Goal: Use online tool/utility: Utilize a website feature to perform a specific function

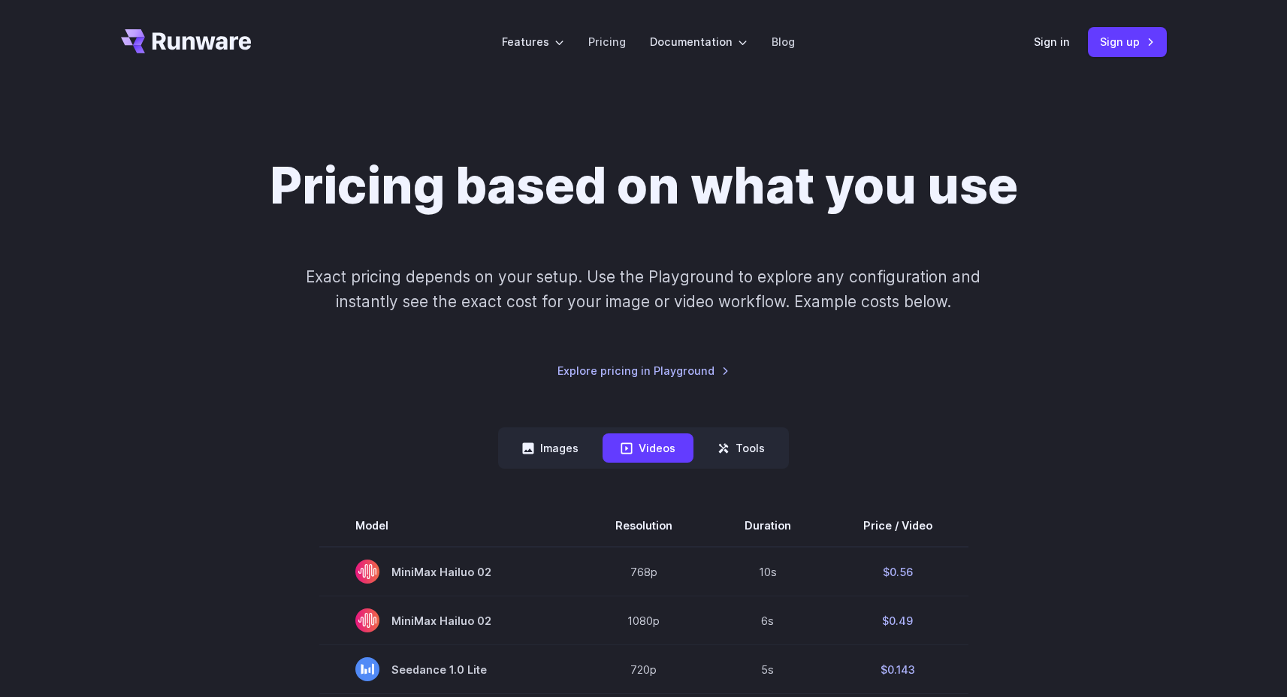
click at [1053, 36] on link "Sign in" at bounding box center [1051, 41] width 36 height 17
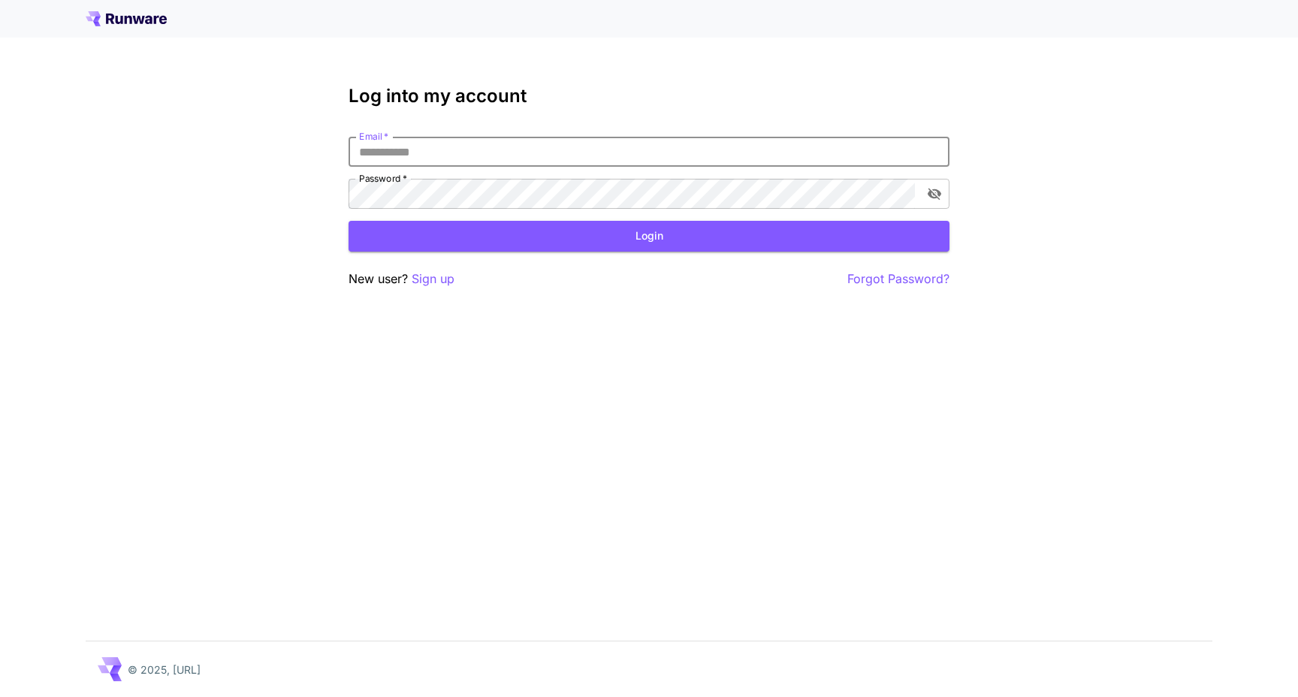
click at [499, 162] on input "Email   *" at bounding box center [648, 152] width 601 height 30
type input "**********"
click at [617, 226] on button "Login" at bounding box center [648, 236] width 601 height 31
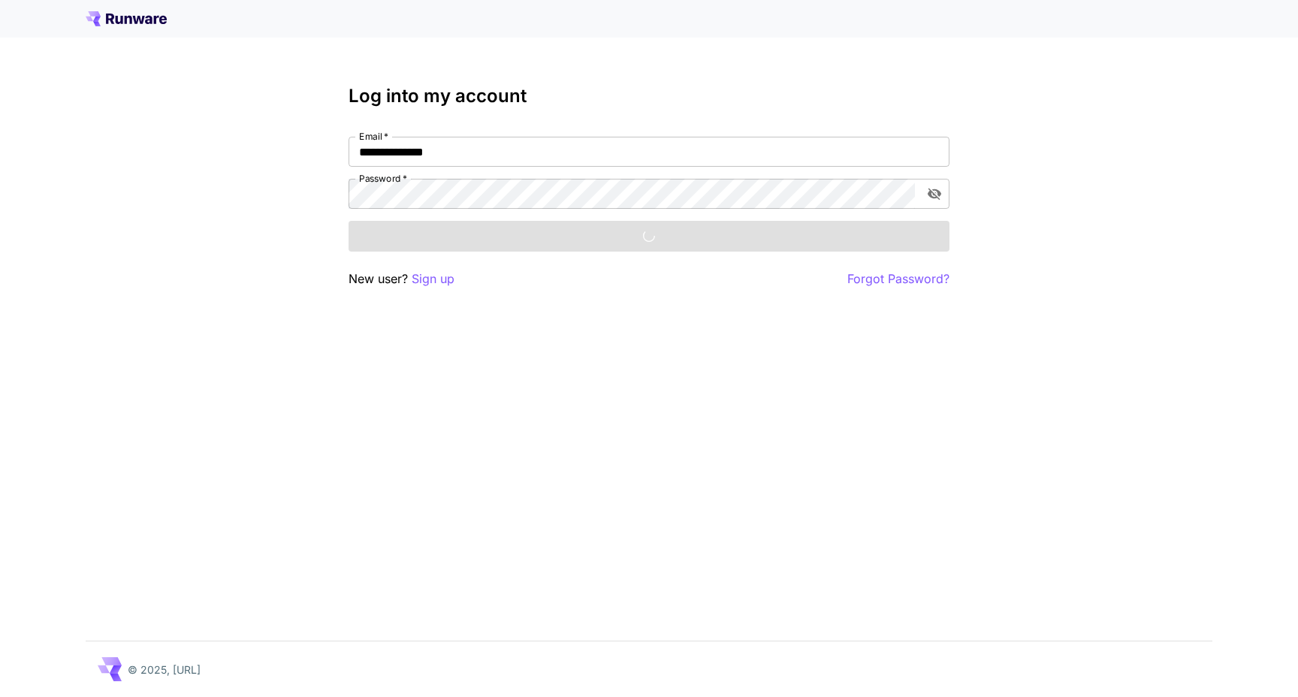
click at [1154, 231] on div "**********" at bounding box center [649, 348] width 1298 height 697
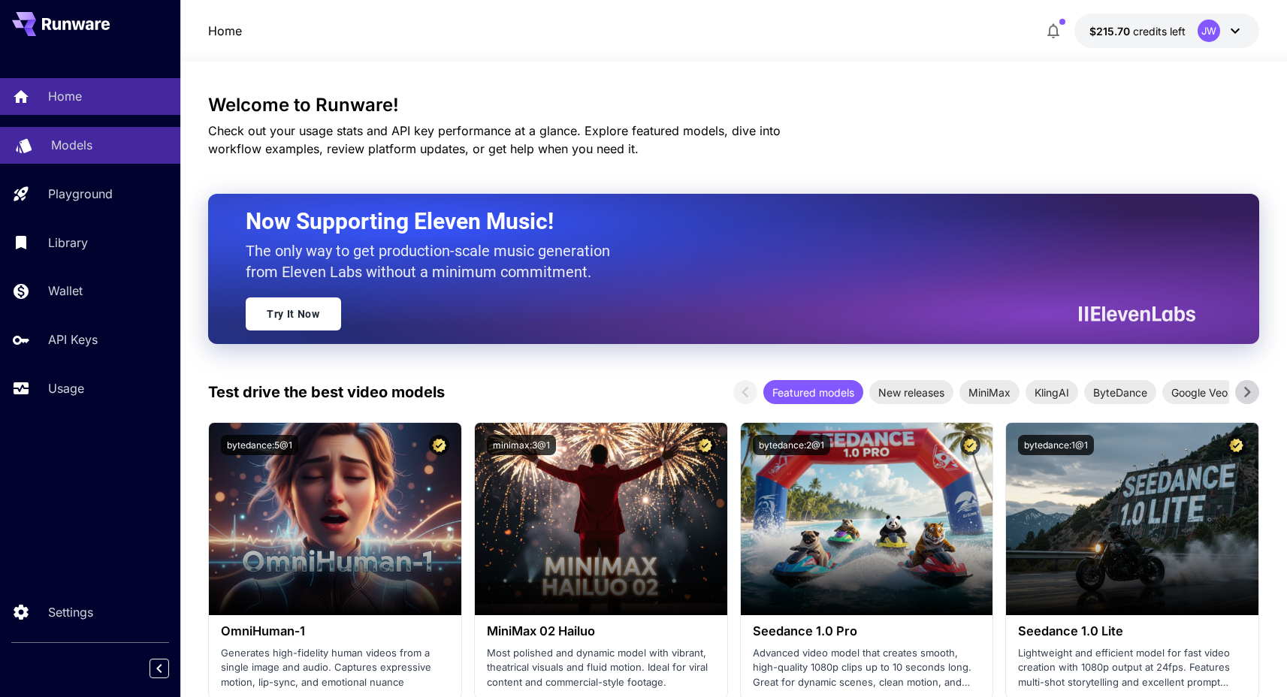
click at [92, 134] on link "Models" at bounding box center [90, 145] width 180 height 37
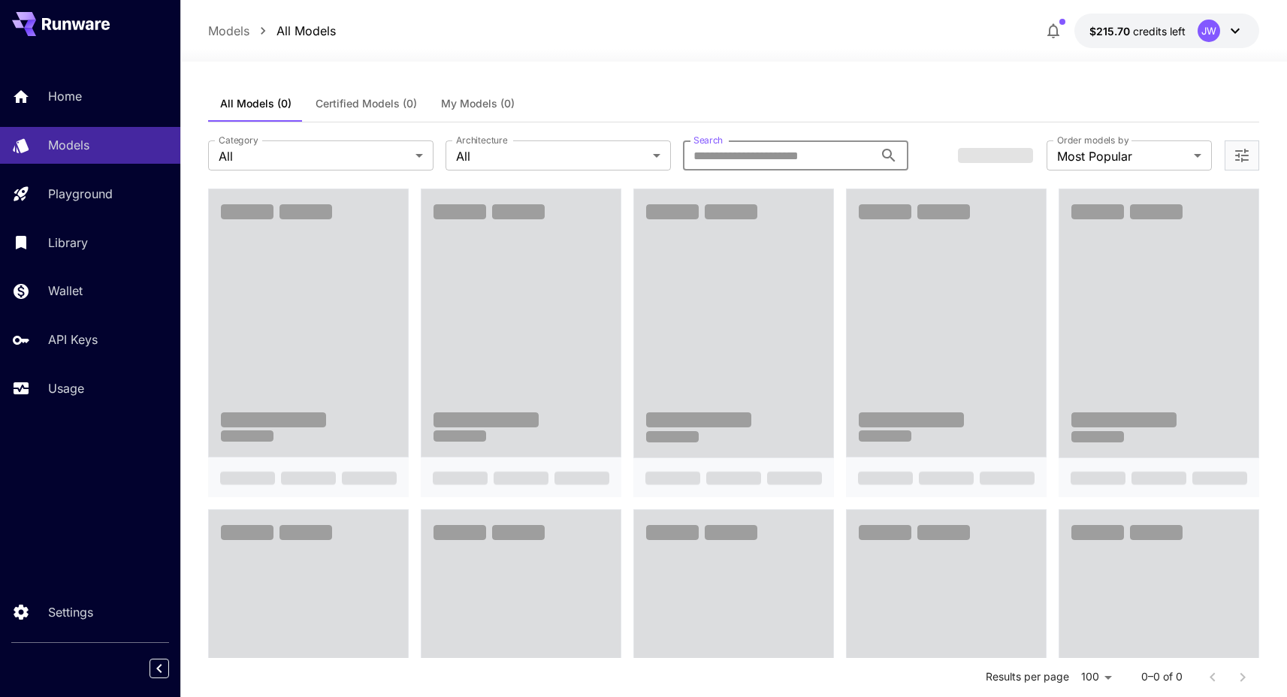
click at [724, 163] on input "Search" at bounding box center [778, 155] width 191 height 30
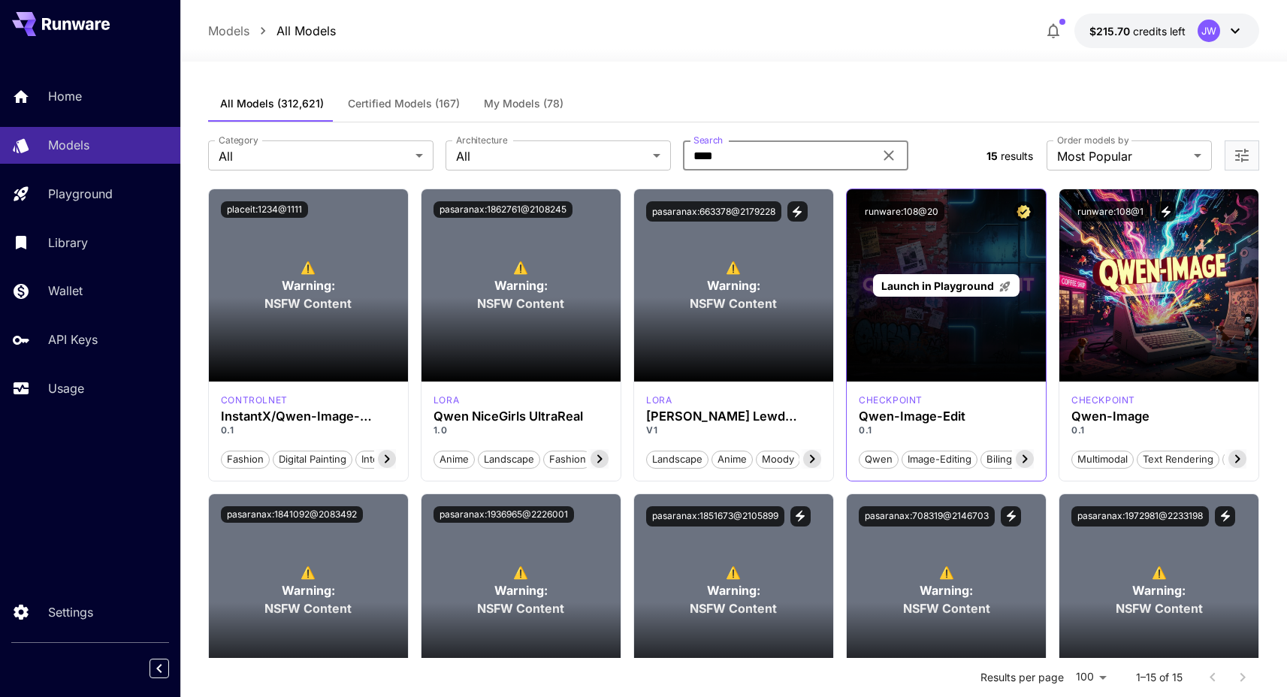
type input "****"
click at [958, 355] on div "Launch in Playground" at bounding box center [945, 285] width 199 height 192
click at [945, 282] on span "Launch in Playground" at bounding box center [937, 285] width 113 height 13
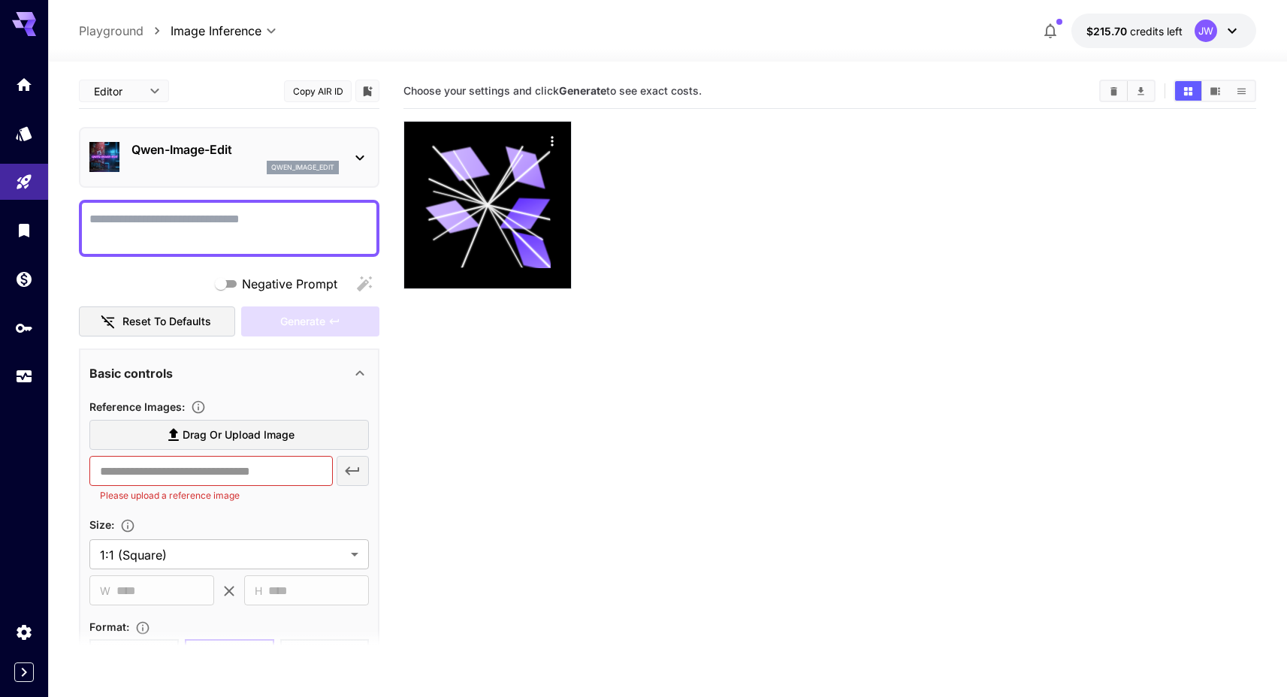
click at [285, 154] on p "Qwen-Image-Edit" at bounding box center [234, 149] width 207 height 18
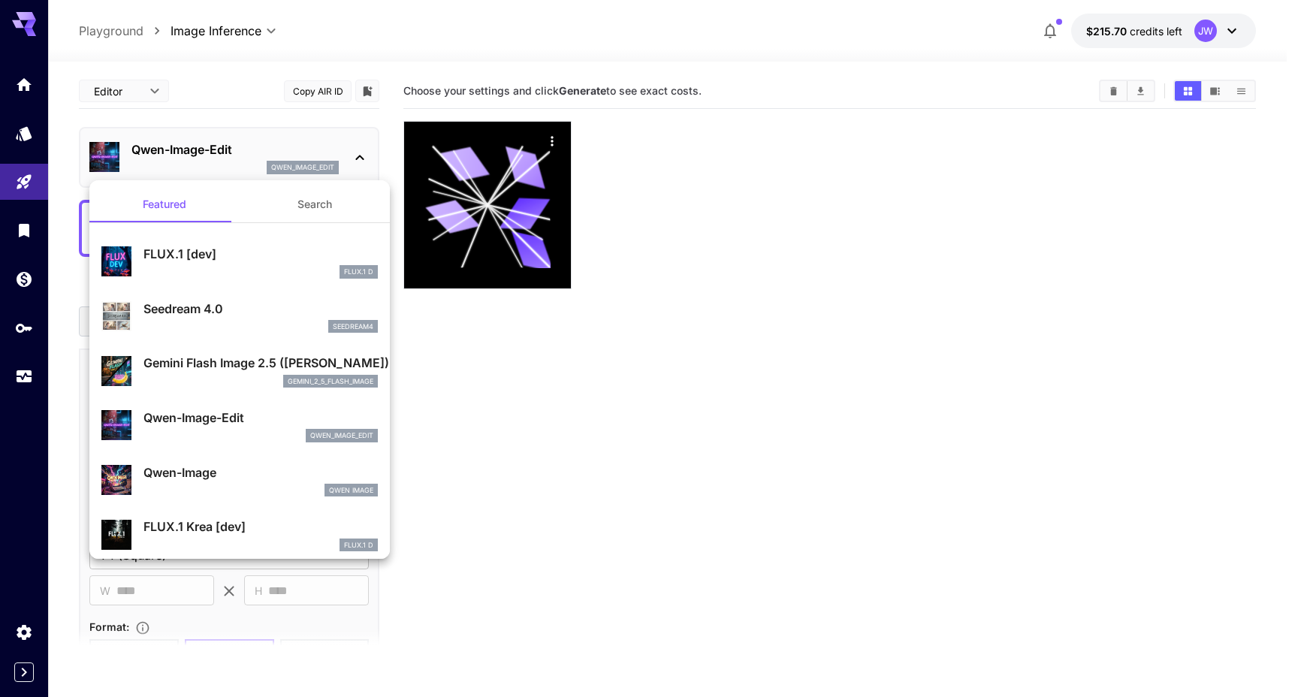
click at [303, 141] on div at bounding box center [649, 348] width 1298 height 697
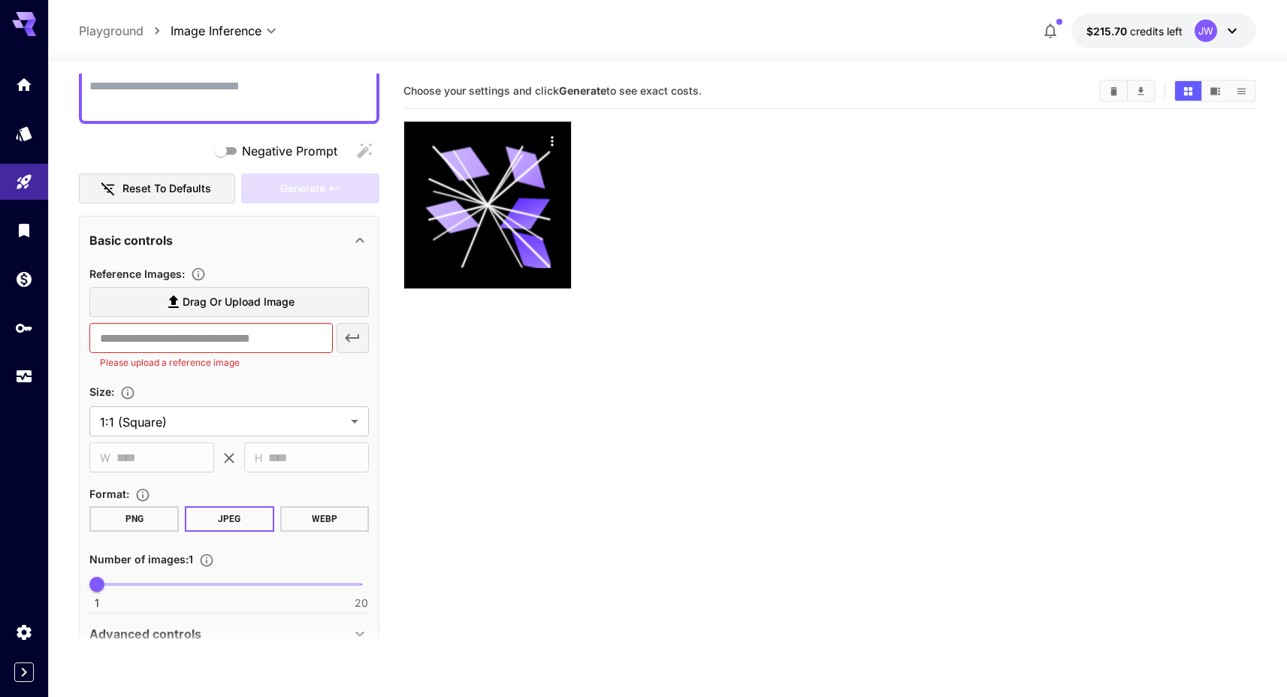
scroll to position [134, 0]
click at [293, 297] on span "Drag or upload image" at bounding box center [239, 301] width 112 height 19
click at [0, 0] on input "Drag or upload image" at bounding box center [0, 0] width 0 height 0
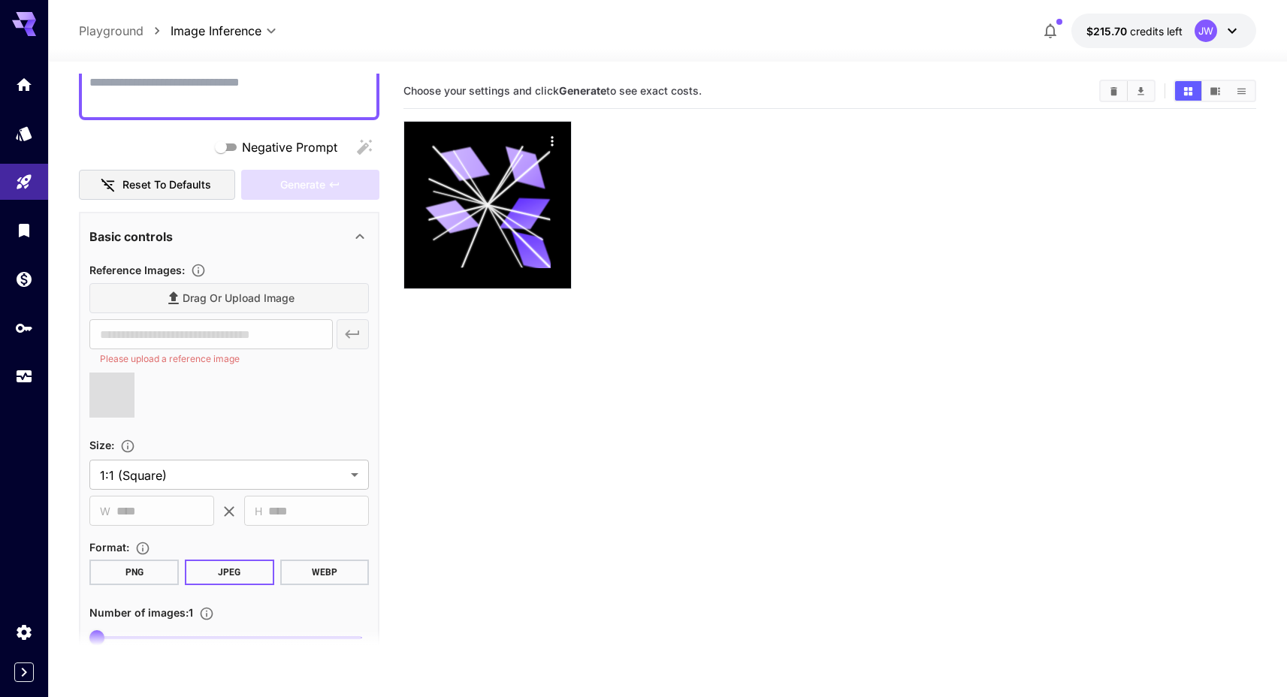
scroll to position [140, 0]
click at [243, 258] on div "Reference Images :" at bounding box center [228, 267] width 279 height 18
click at [258, 255] on div "**********" at bounding box center [228, 455] width 279 height 407
click at [270, 266] on div "Reference Images :" at bounding box center [228, 267] width 279 height 18
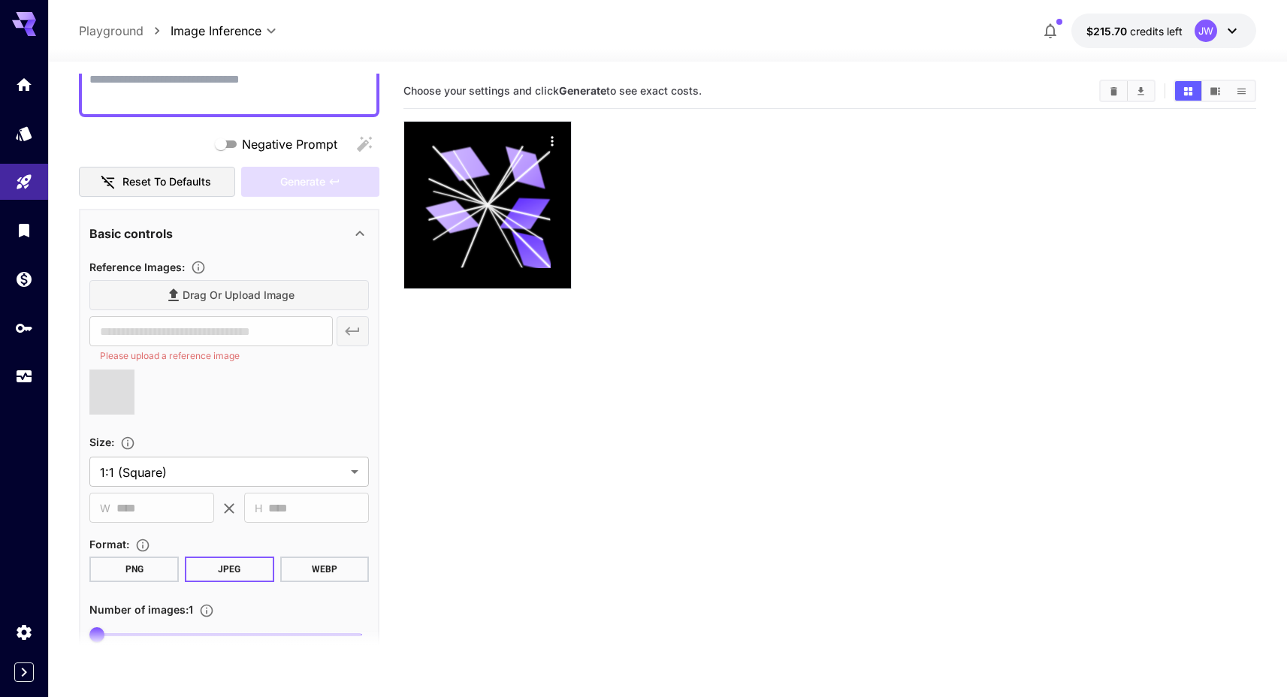
type input "**********"
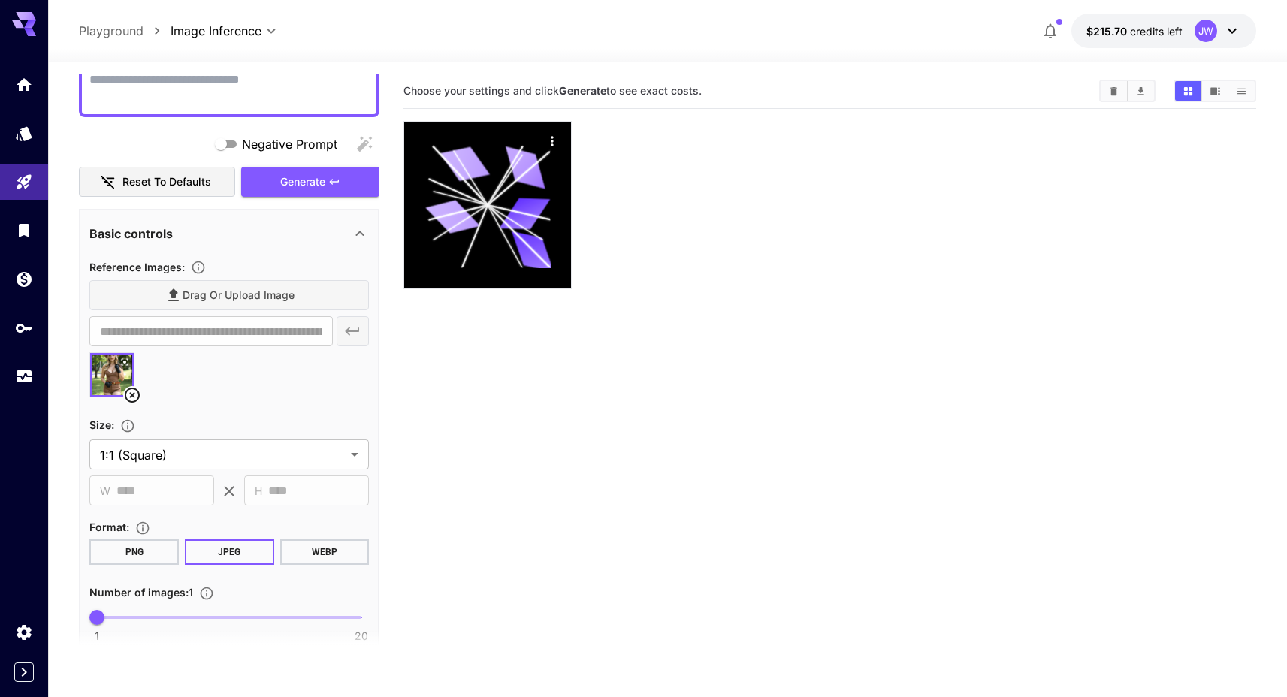
drag, startPoint x: 751, startPoint y: 84, endPoint x: 423, endPoint y: 85, distance: 328.2
click at [423, 85] on section "Choose your settings and click Generate to see exact costs." at bounding box center [744, 91] width 683 height 14
click at [423, 85] on span "Choose your settings and click Generate to see exact costs." at bounding box center [552, 90] width 298 height 13
click at [245, 293] on div "Drag or upload image" at bounding box center [228, 295] width 279 height 31
click at [245, 262] on div "Reference Images :" at bounding box center [228, 267] width 279 height 18
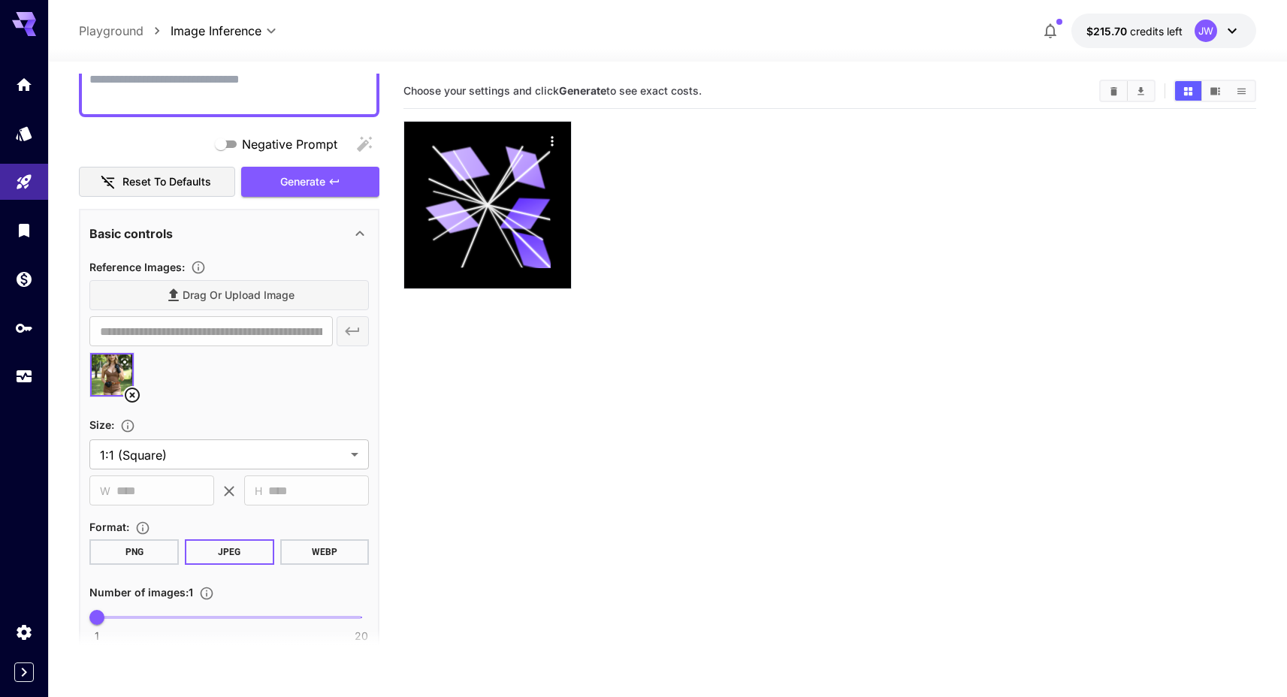
click at [240, 249] on div "Basic controls" at bounding box center [228, 234] width 279 height 36
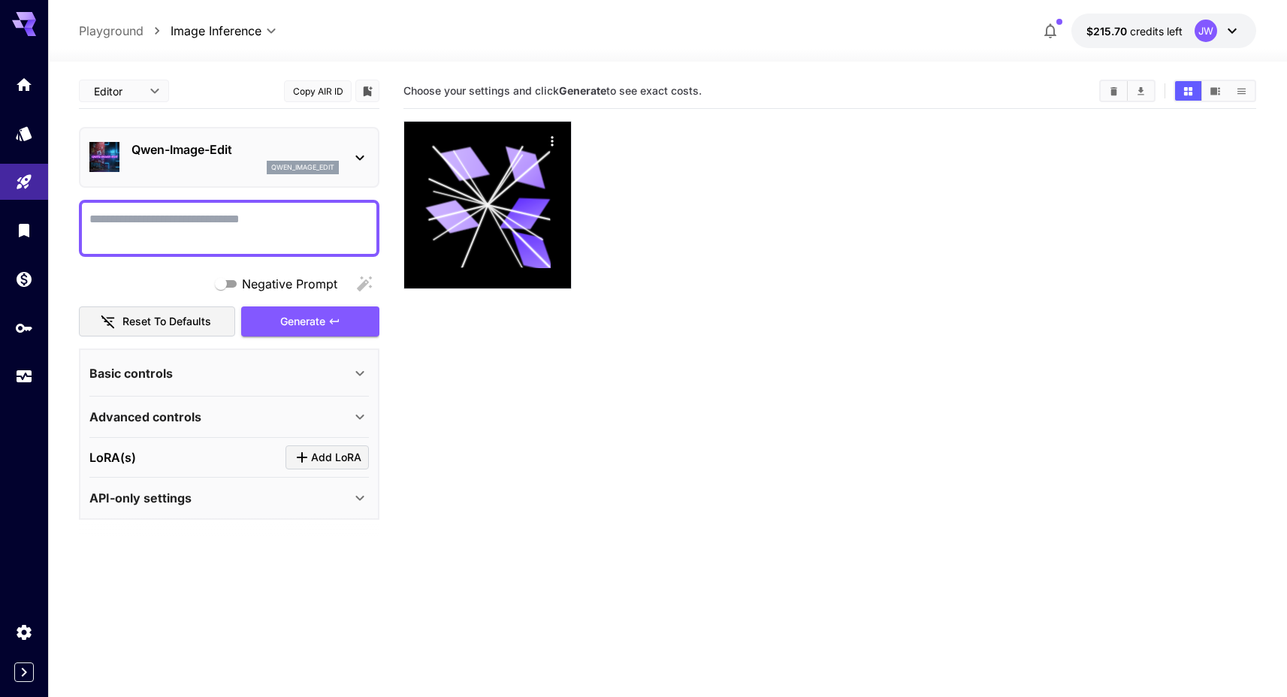
scroll to position [0, 0]
click at [195, 371] on div "Basic controls" at bounding box center [219, 373] width 261 height 18
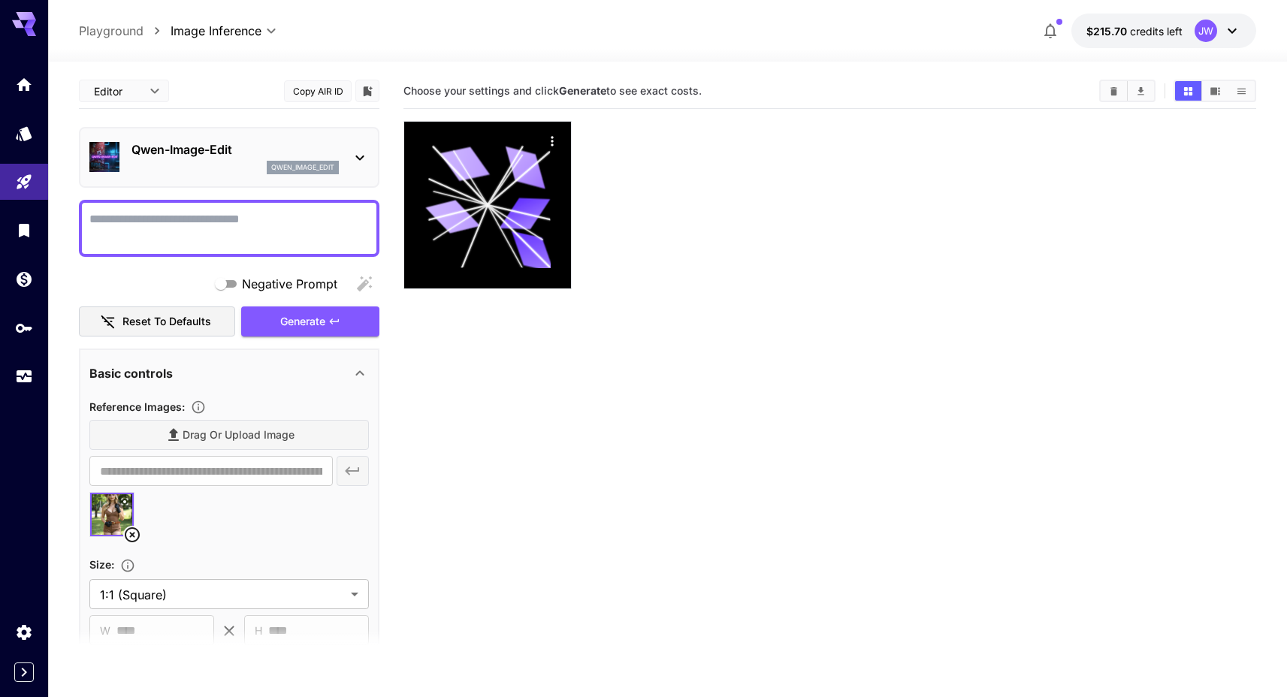
click at [227, 435] on div "Drag or upload image" at bounding box center [228, 435] width 279 height 31
click at [241, 434] on div "Drag or upload image" at bounding box center [228, 435] width 279 height 31
click at [333, 436] on div "Drag or upload image" at bounding box center [228, 435] width 279 height 31
click at [136, 531] on icon at bounding box center [132, 535] width 18 height 18
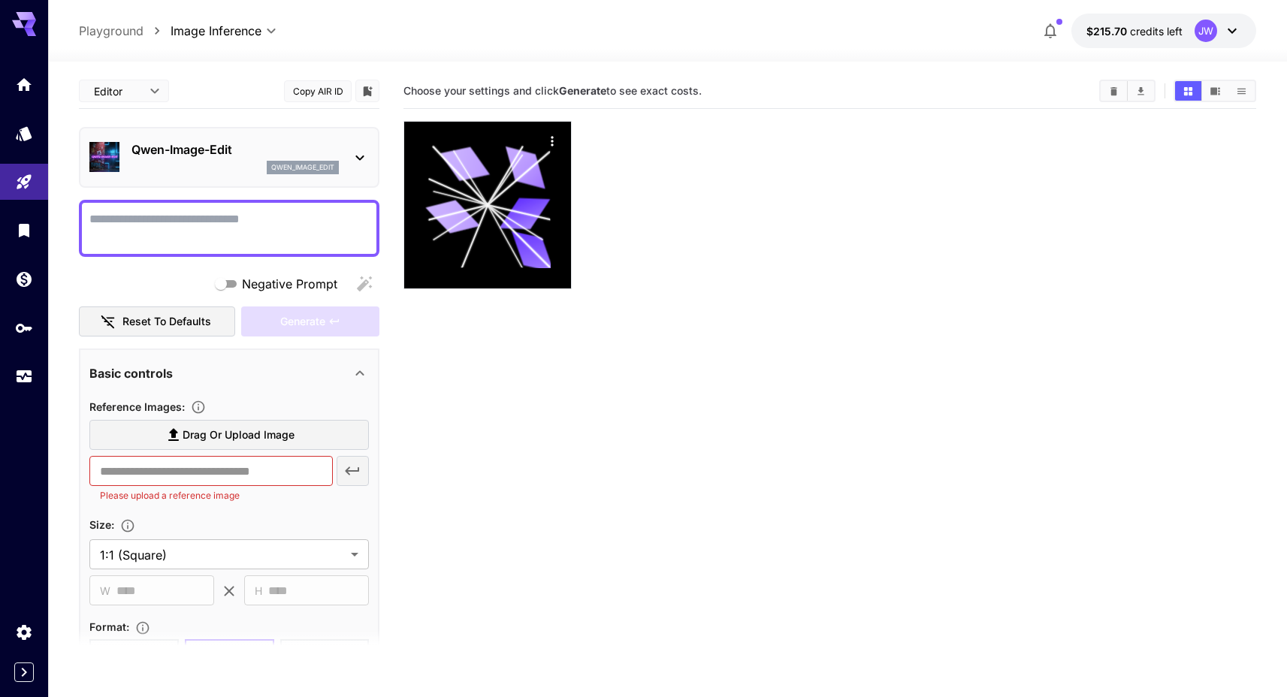
click at [292, 156] on p "Qwen-Image-Edit" at bounding box center [234, 149] width 207 height 18
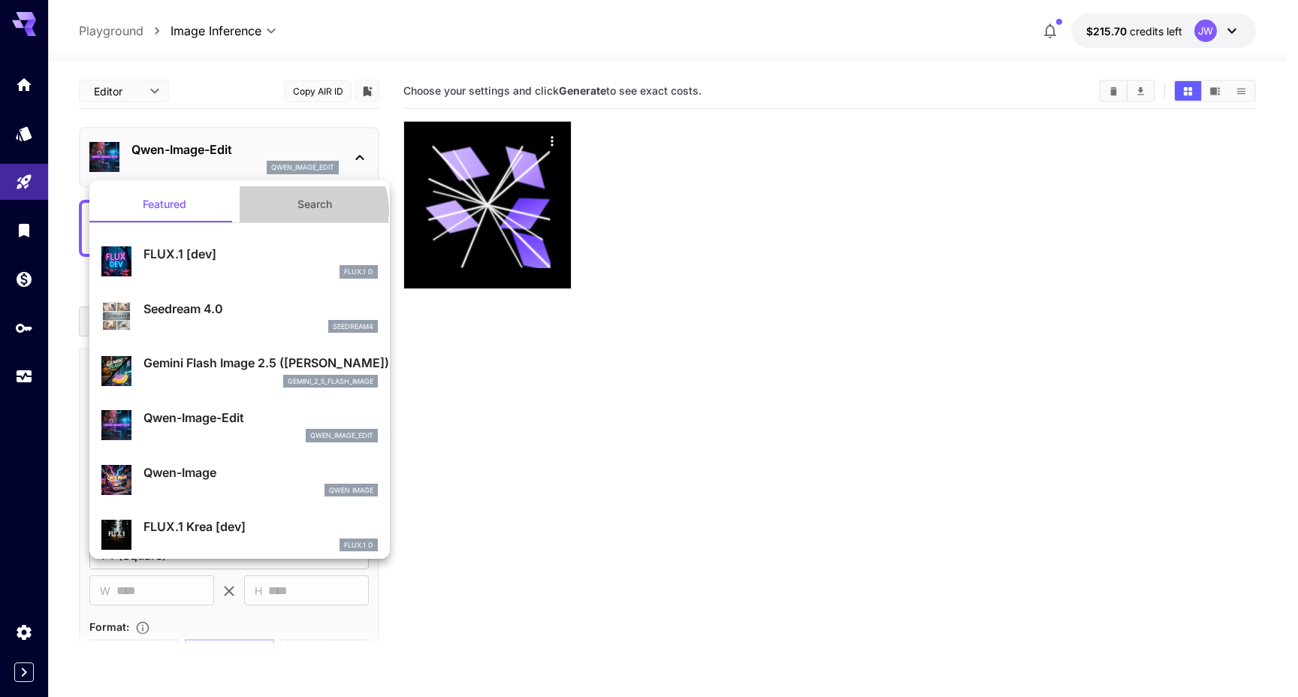
click at [306, 210] on button "Search" at bounding box center [315, 204] width 150 height 36
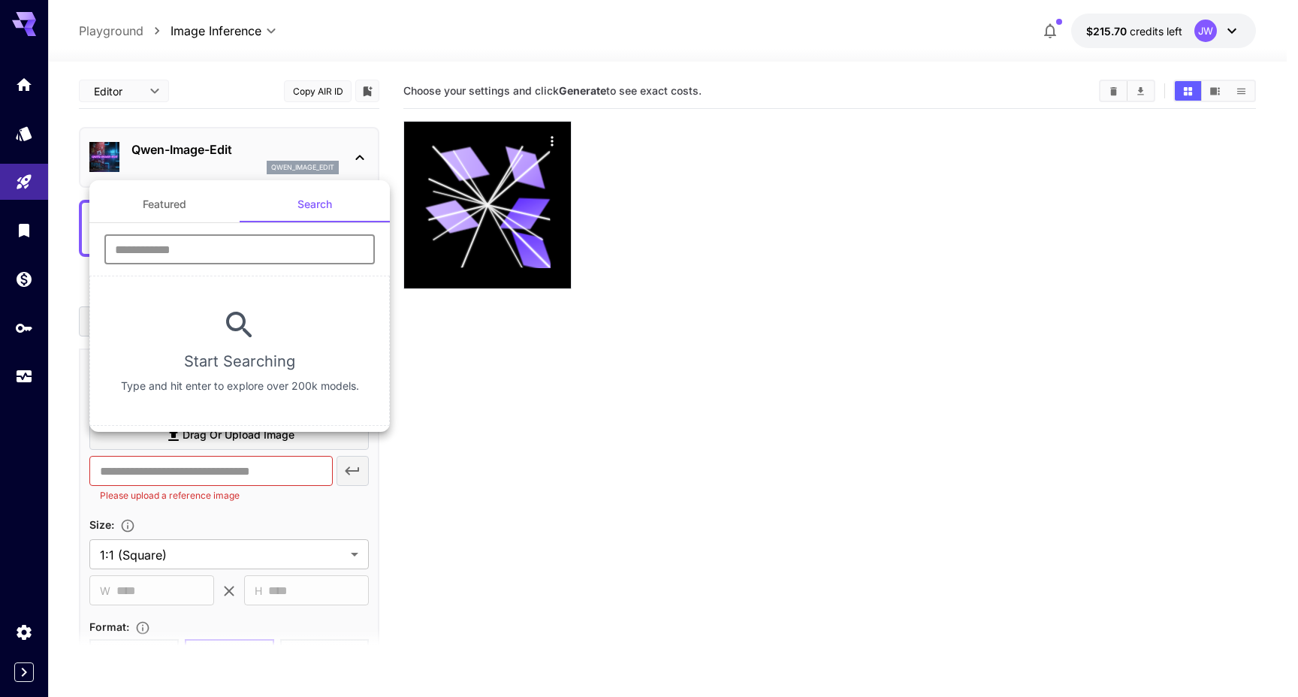
click at [222, 261] on input "text" at bounding box center [239, 249] width 270 height 30
type input "**********"
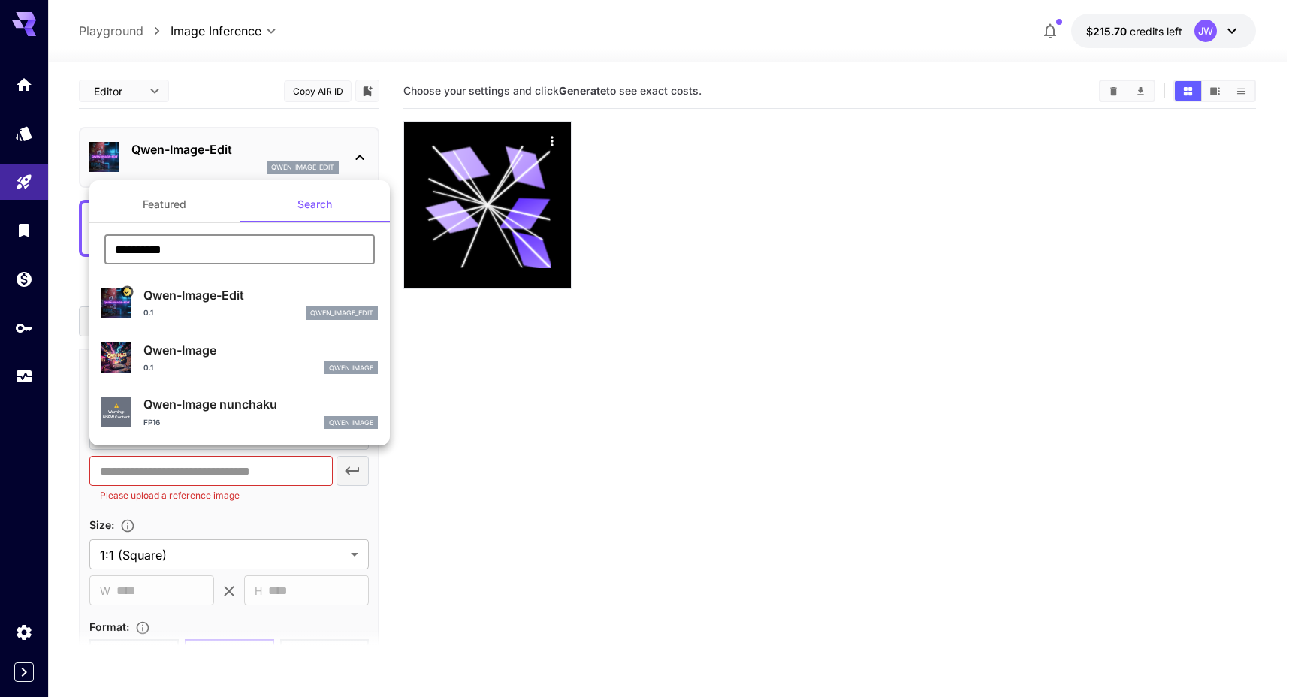
click at [254, 304] on div "Qwen-Image-Edit 0.1 qwen_image_edit" at bounding box center [260, 303] width 234 height 34
type input "*"
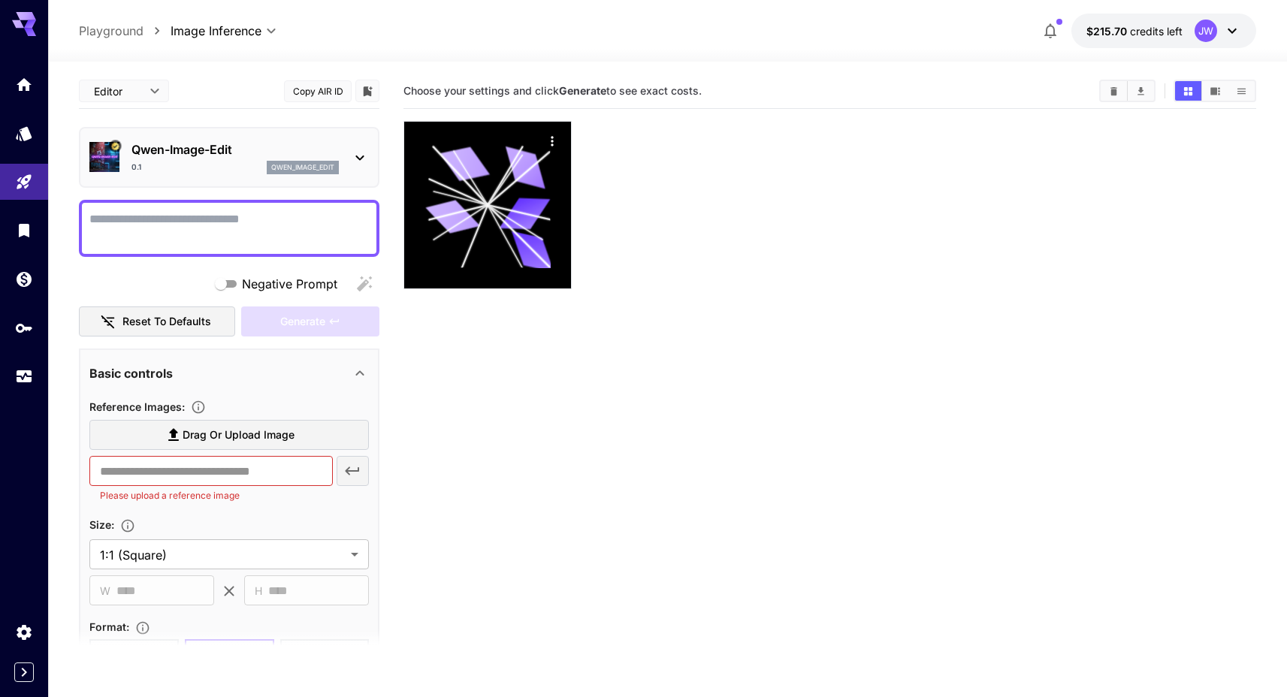
click at [534, 362] on section "Choose your settings and click Generate to see exact costs." at bounding box center [829, 422] width 852 height 697
click at [565, 406] on section "Choose your settings and click Generate to see exact costs." at bounding box center [829, 422] width 852 height 697
click at [582, 368] on section "Choose your settings and click Generate to see exact costs." at bounding box center [829, 422] width 852 height 697
click at [822, 399] on section "Choose your settings and click Generate to see exact costs." at bounding box center [829, 422] width 852 height 697
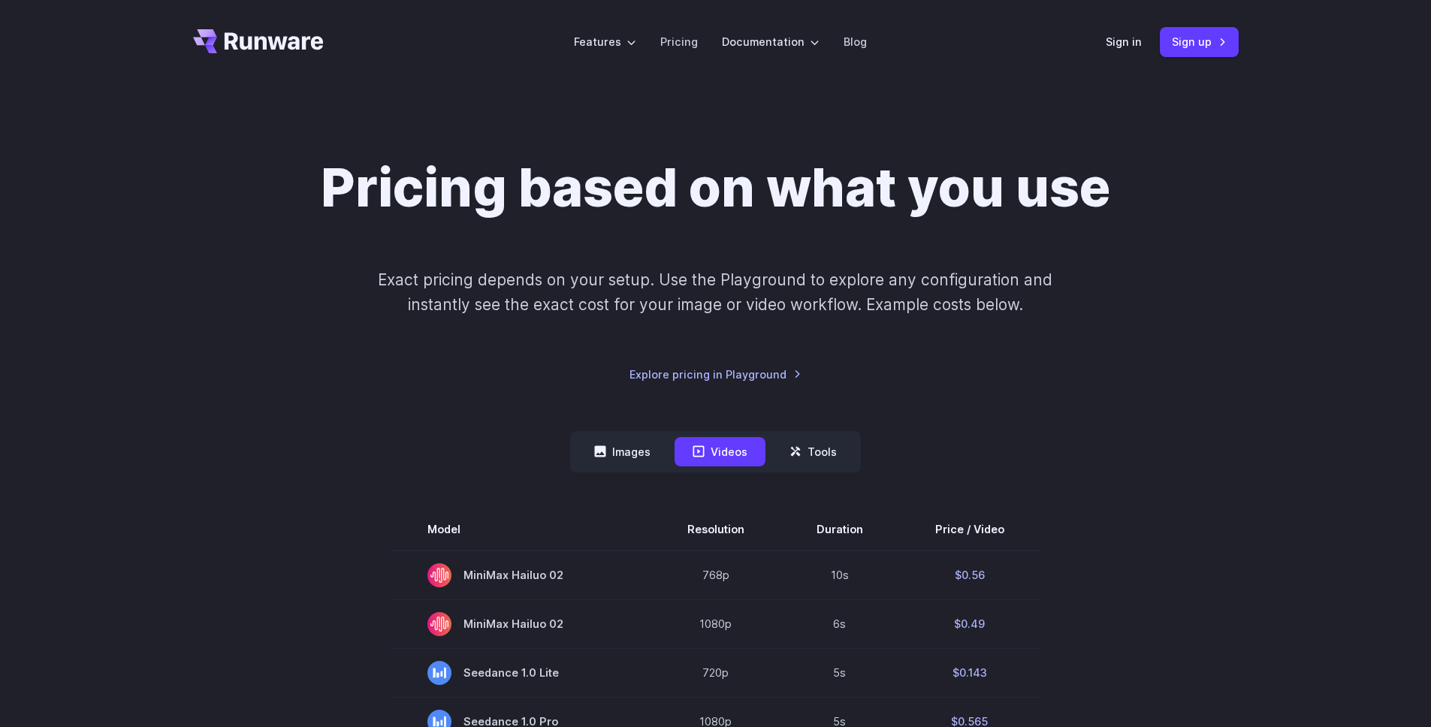
click at [1121, 52] on div "Sign in Sign up" at bounding box center [1172, 41] width 133 height 29
click at [1121, 44] on link "Sign in" at bounding box center [1124, 41] width 36 height 17
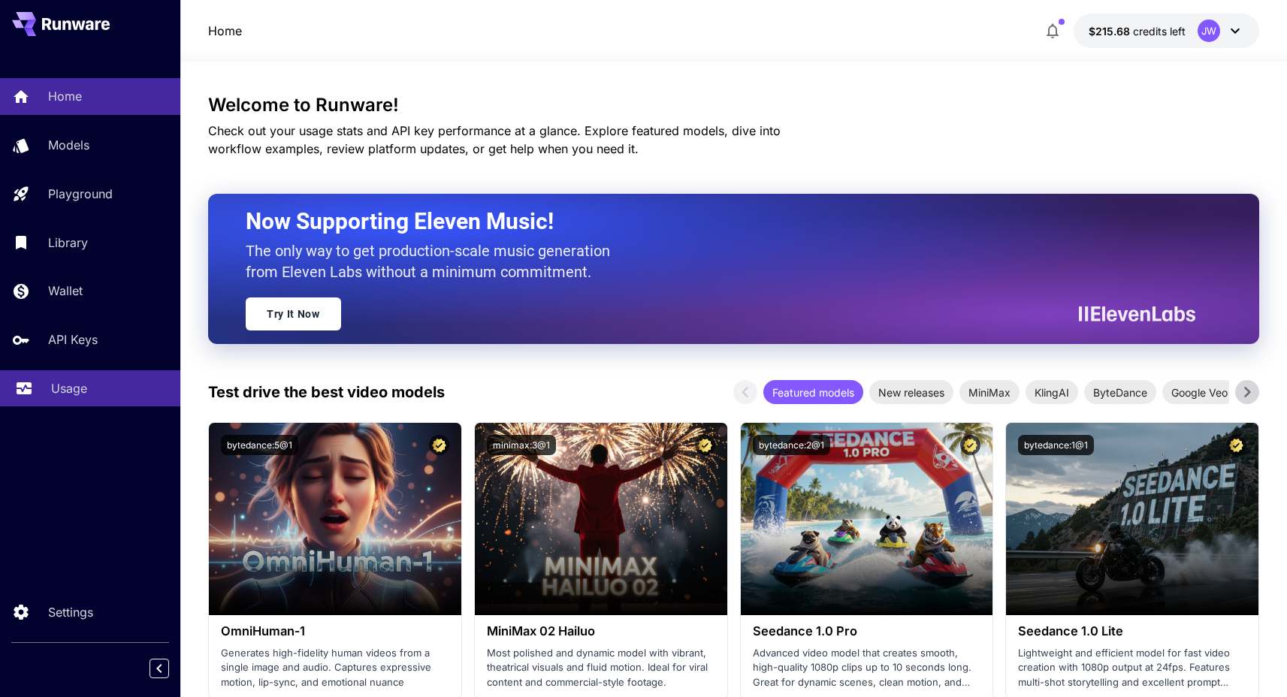
click at [70, 385] on p "Usage" at bounding box center [69, 388] width 36 height 18
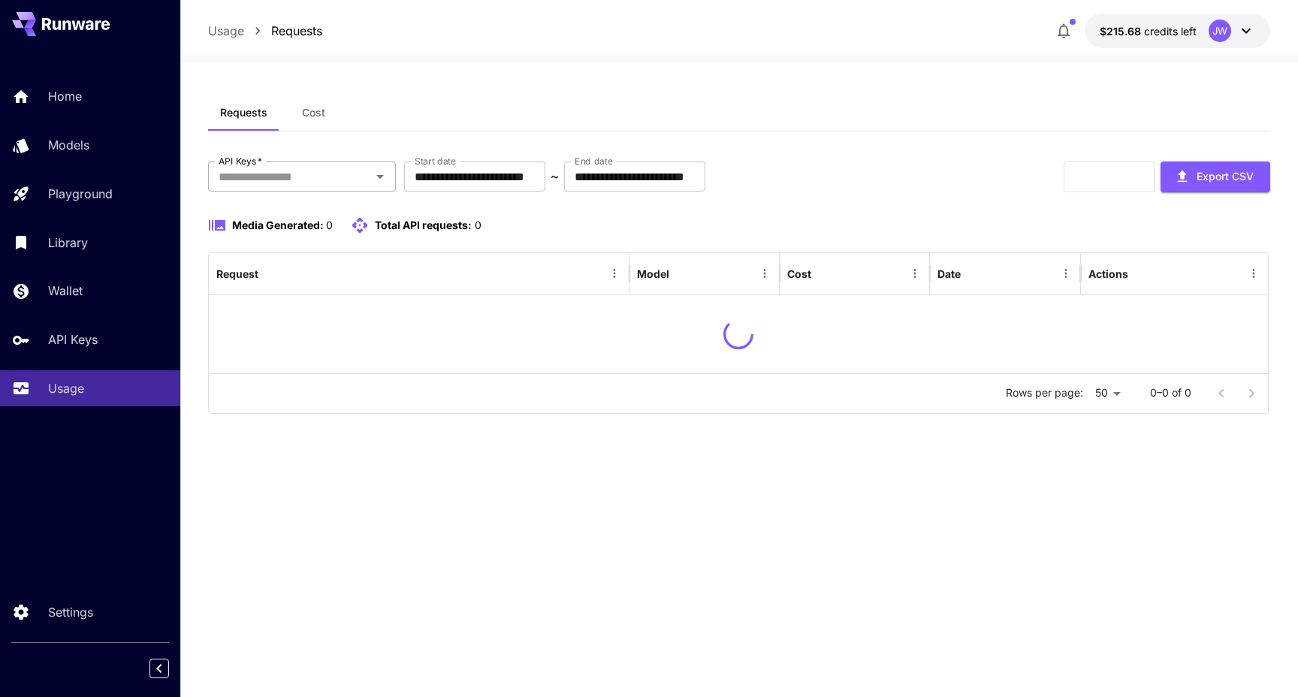
click at [309, 189] on div "API Keys   *" at bounding box center [302, 176] width 188 height 30
click at [303, 209] on li "Playground Key" at bounding box center [302, 217] width 188 height 38
click at [864, 140] on div "**********" at bounding box center [739, 260] width 1062 height 331
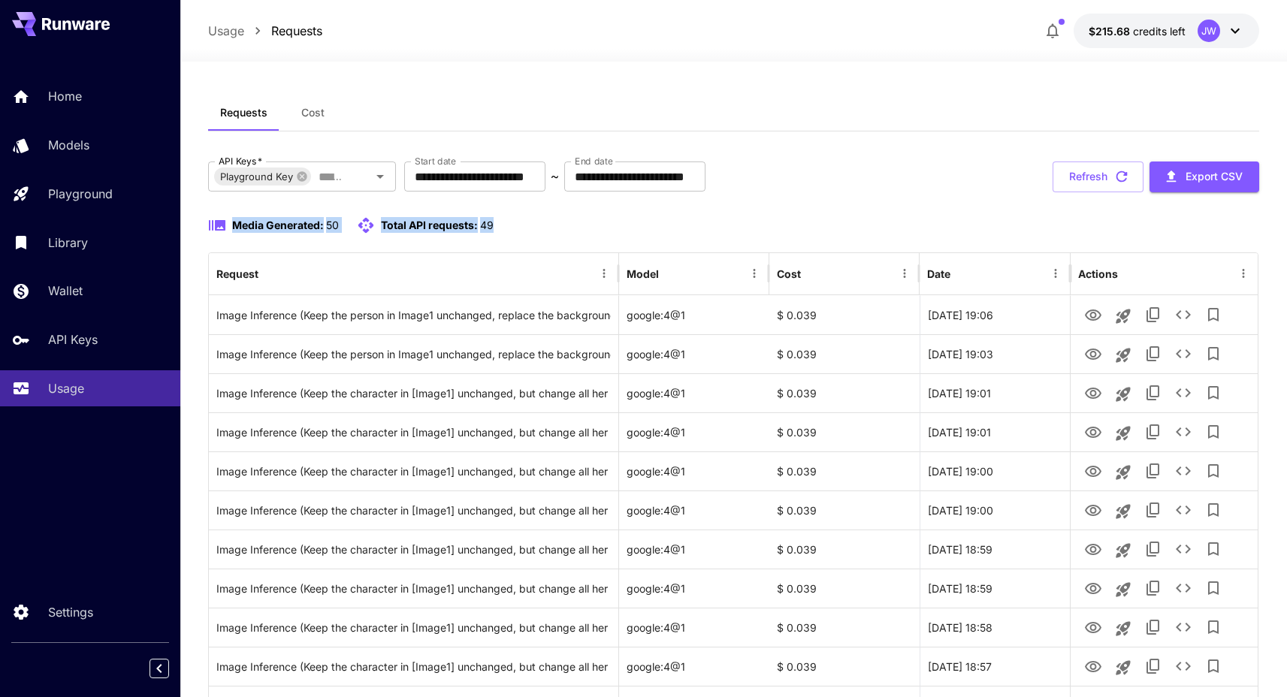
drag, startPoint x: 595, startPoint y: 231, endPoint x: 199, endPoint y: 230, distance: 395.8
click at [561, 228] on div "Media Generated: 50 Total API requests: 49" at bounding box center [733, 225] width 1051 height 18
drag, startPoint x: 568, startPoint y: 225, endPoint x: 211, endPoint y: 228, distance: 356.7
click at [211, 228] on div "Media Generated: 50 Total API requests: 49" at bounding box center [733, 225] width 1051 height 18
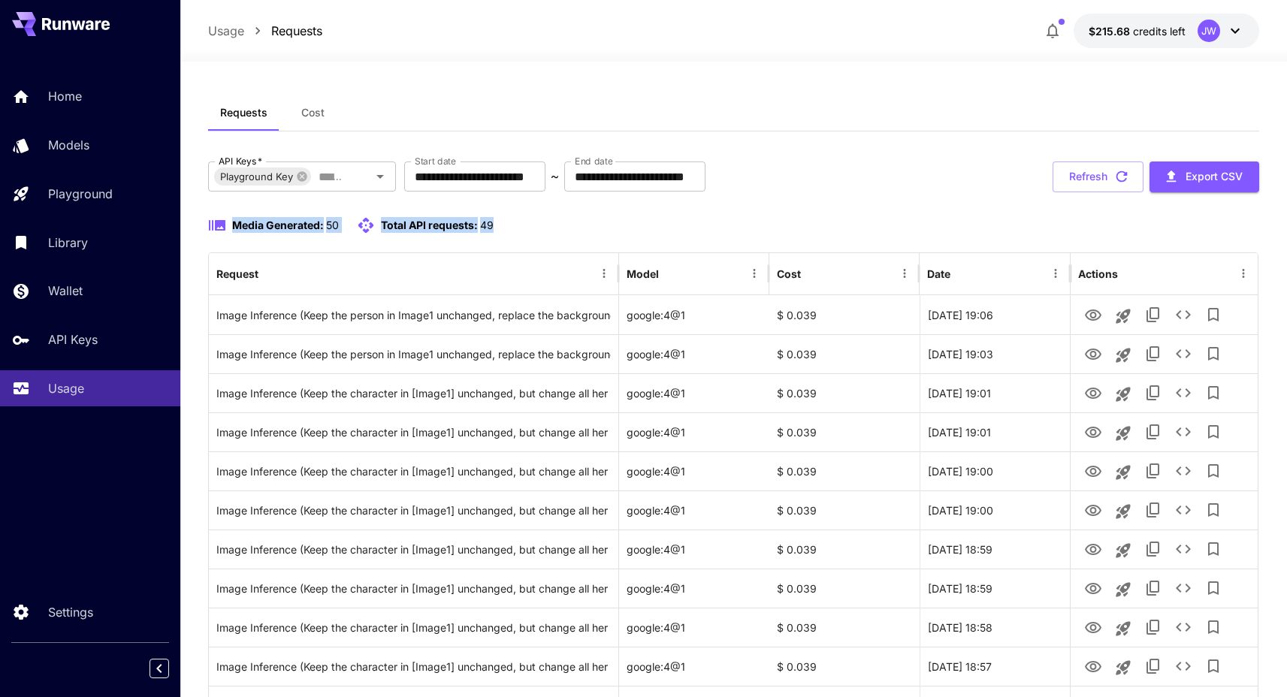
click at [498, 226] on div "Media Generated: 50 Total API requests: 49" at bounding box center [733, 225] width 1051 height 18
click at [294, 116] on button "Cost" at bounding box center [313, 113] width 68 height 36
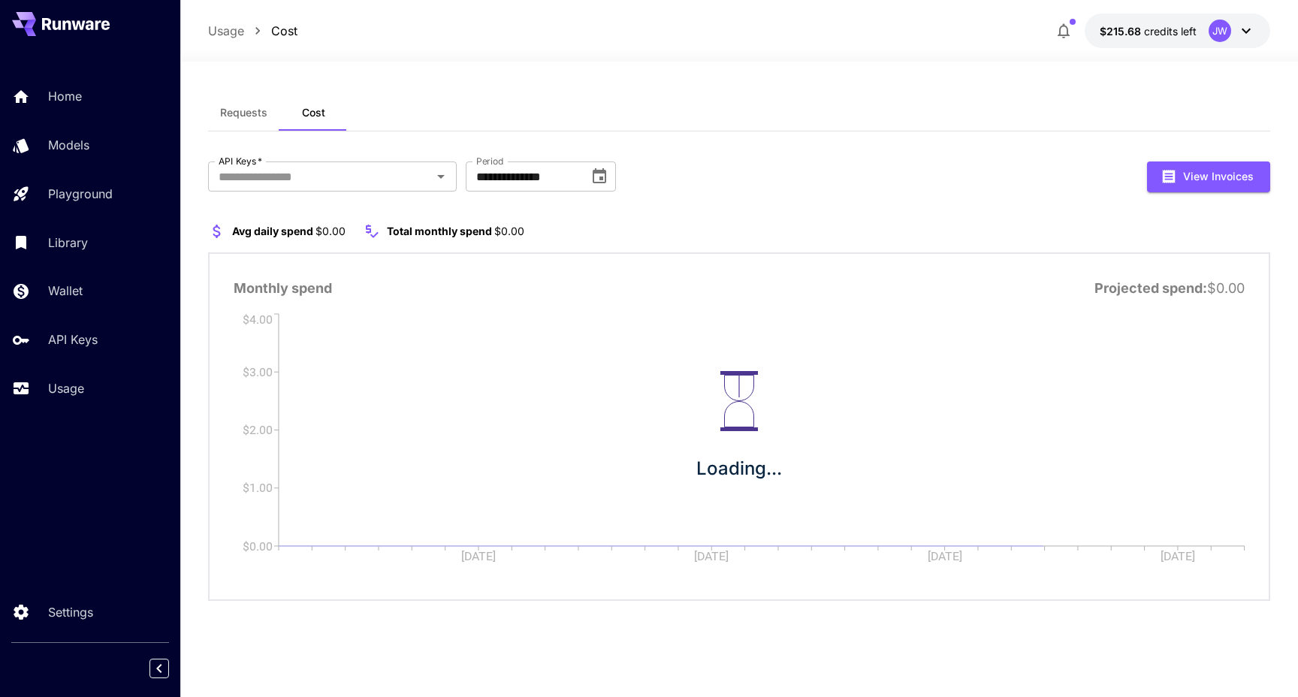
click at [250, 113] on span "Requests" at bounding box center [243, 113] width 47 height 14
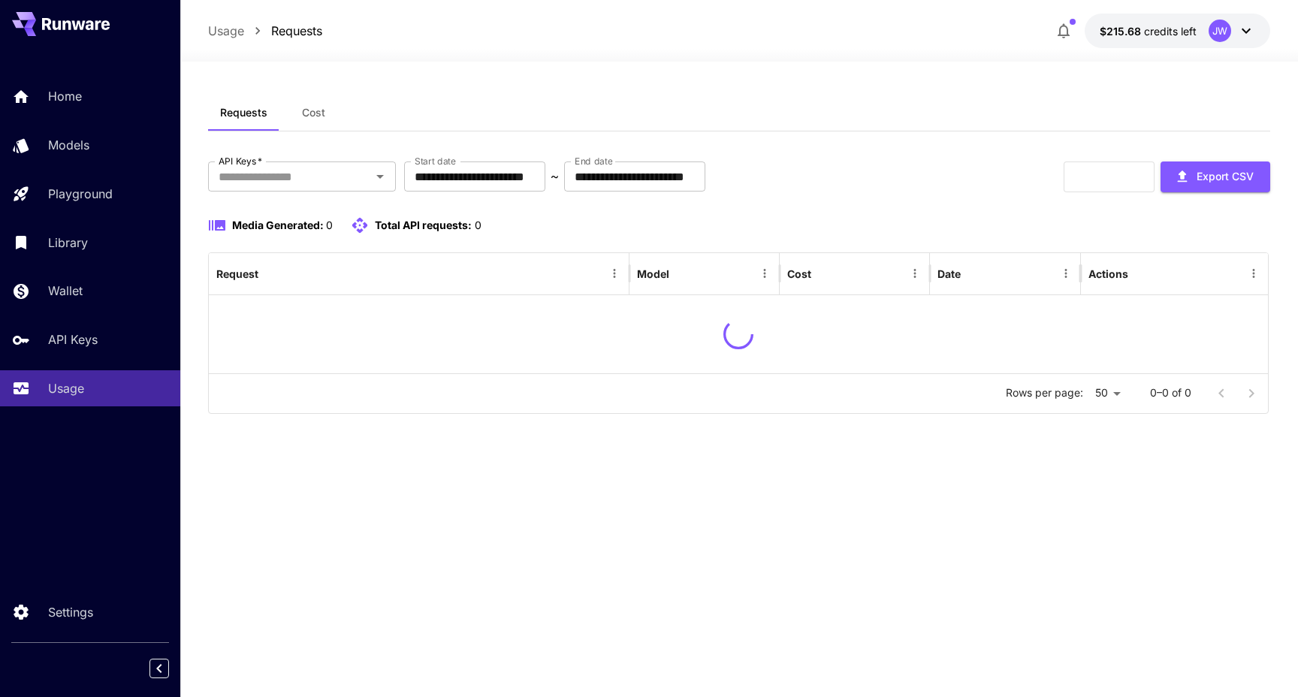
click at [630, 240] on div "Media Generated: 0 Total API requests: 0" at bounding box center [739, 234] width 1062 height 36
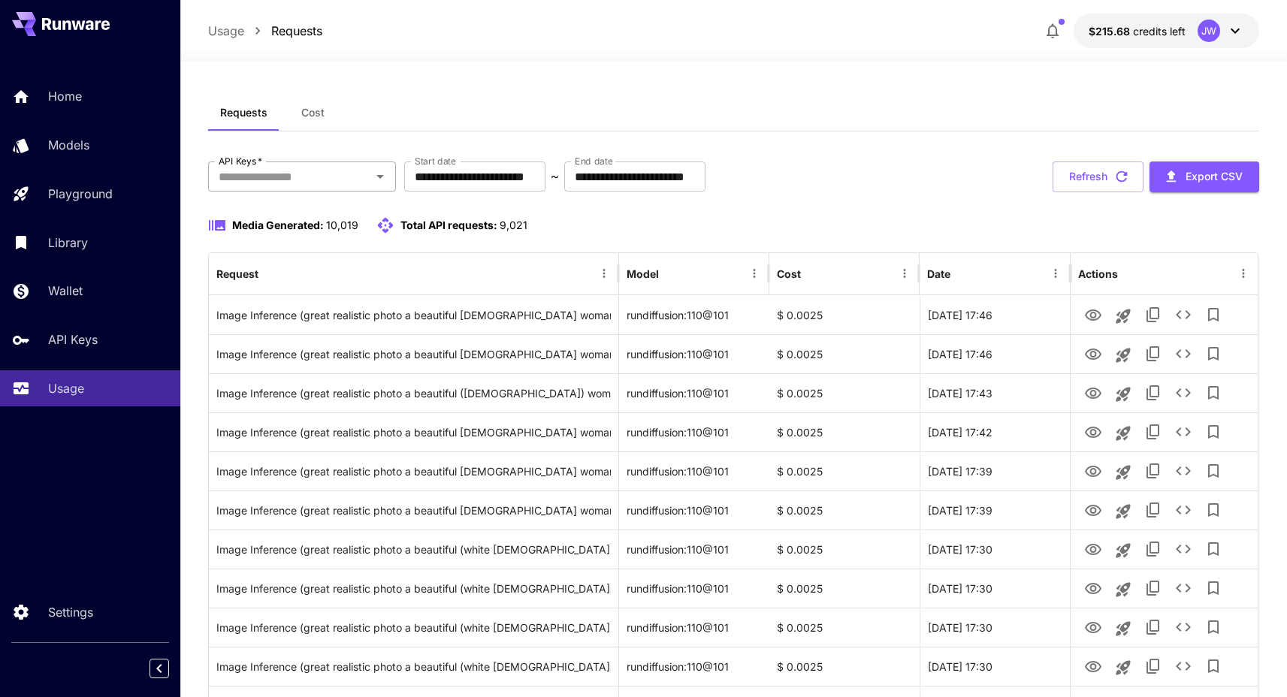
click at [270, 175] on input "API Keys   *" at bounding box center [290, 176] width 154 height 21
drag, startPoint x: 272, startPoint y: 201, endPoint x: 276, endPoint y: 210, distance: 10.5
click at [272, 201] on li "Playground Key" at bounding box center [302, 217] width 188 height 38
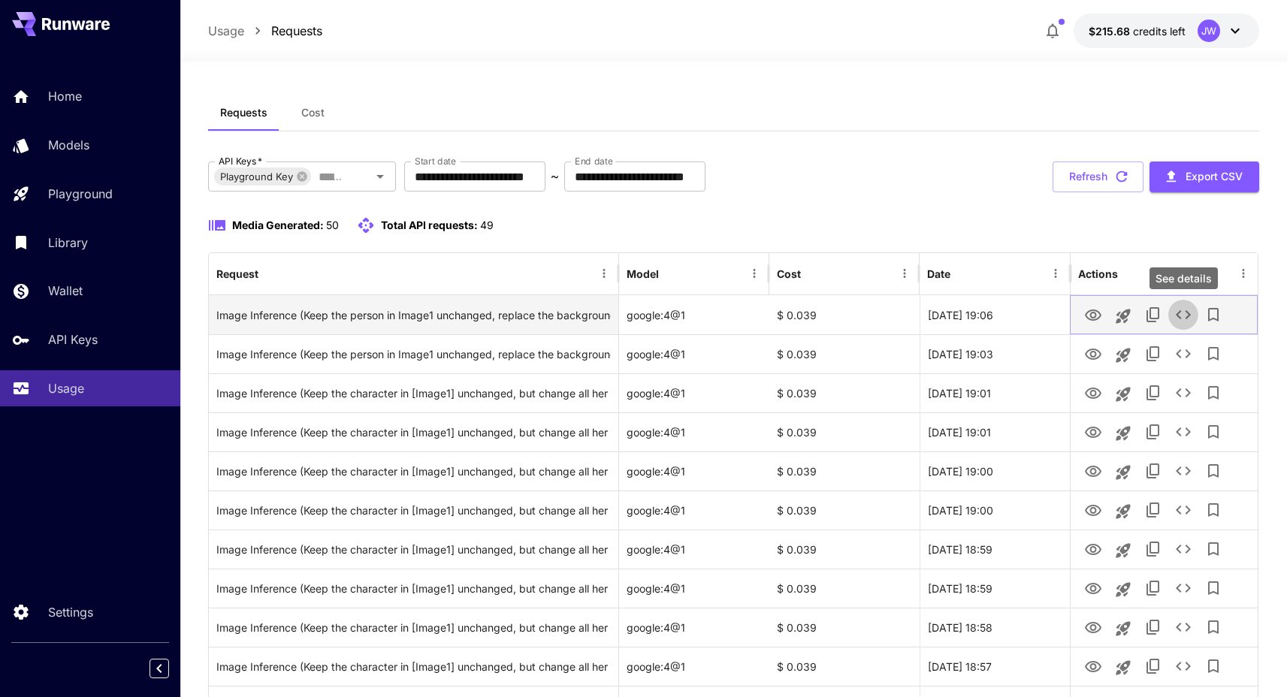
click at [1175, 317] on icon "See details" at bounding box center [1183, 315] width 18 height 18
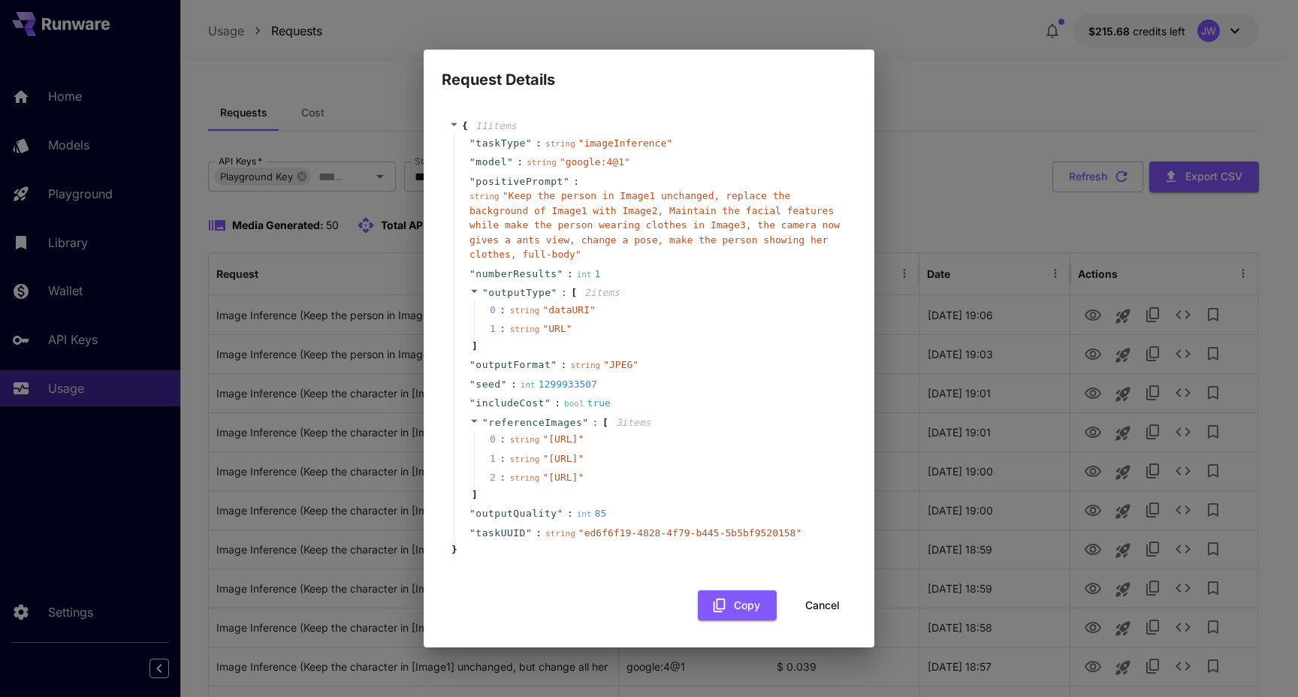
scroll to position [3, 0]
click at [542, 433] on span "" https://im.runware.ai/image/ii/55ef8a45-7ef0-4f1c-b842-a03161bcbc7c.webp "" at bounding box center [562, 438] width 41 height 11
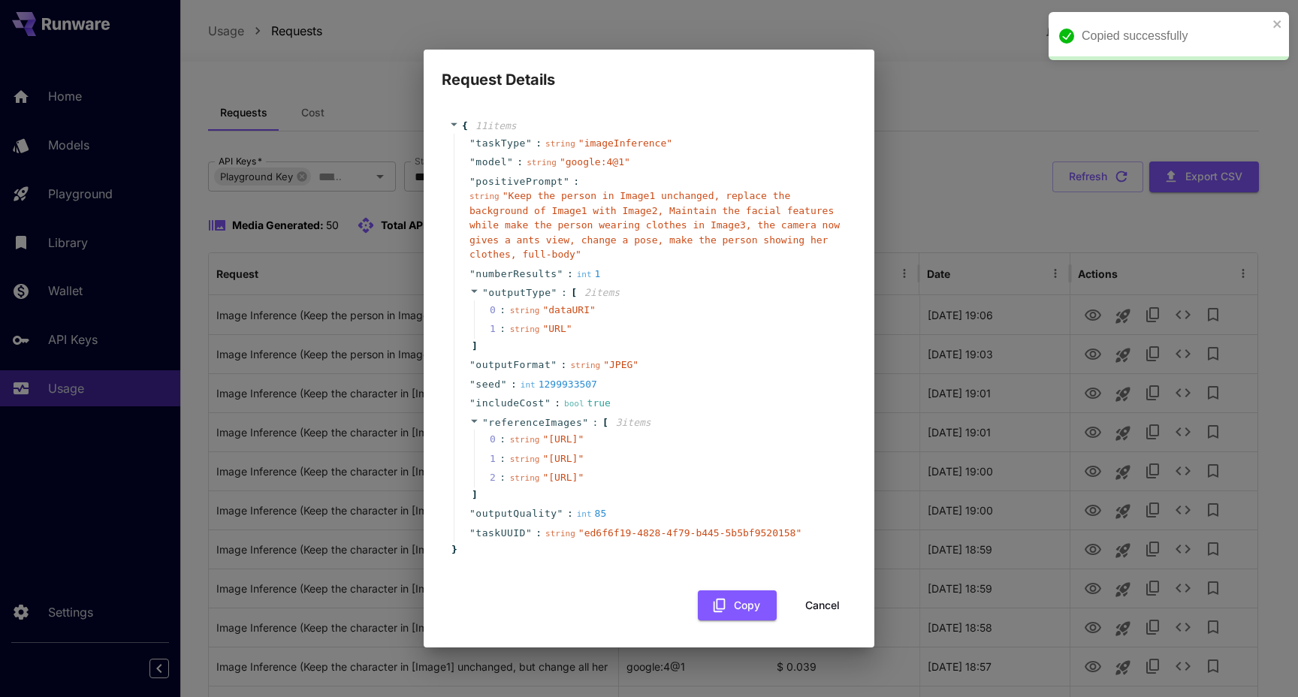
drag, startPoint x: 590, startPoint y: 427, endPoint x: 612, endPoint y: 444, distance: 28.4
click at [584, 444] on span "" https://im.runware.ai/image/ii/55ef8a45-7ef0-4f1c-b842-a03161bcbc7c.webp "" at bounding box center [562, 438] width 41 height 11
copy span "https://im.runware.ai/image/ii/55ef8a45-7ef0-4f1c-b842-a03161bcbc7c.webp"
drag, startPoint x: 528, startPoint y: 472, endPoint x: 611, endPoint y: 490, distance: 85.3
click at [584, 464] on span "" https://im.runware.ai/image/ii/a3d8b750-d637-4878-a498-a216eda80114.jpg "" at bounding box center [562, 458] width 41 height 11
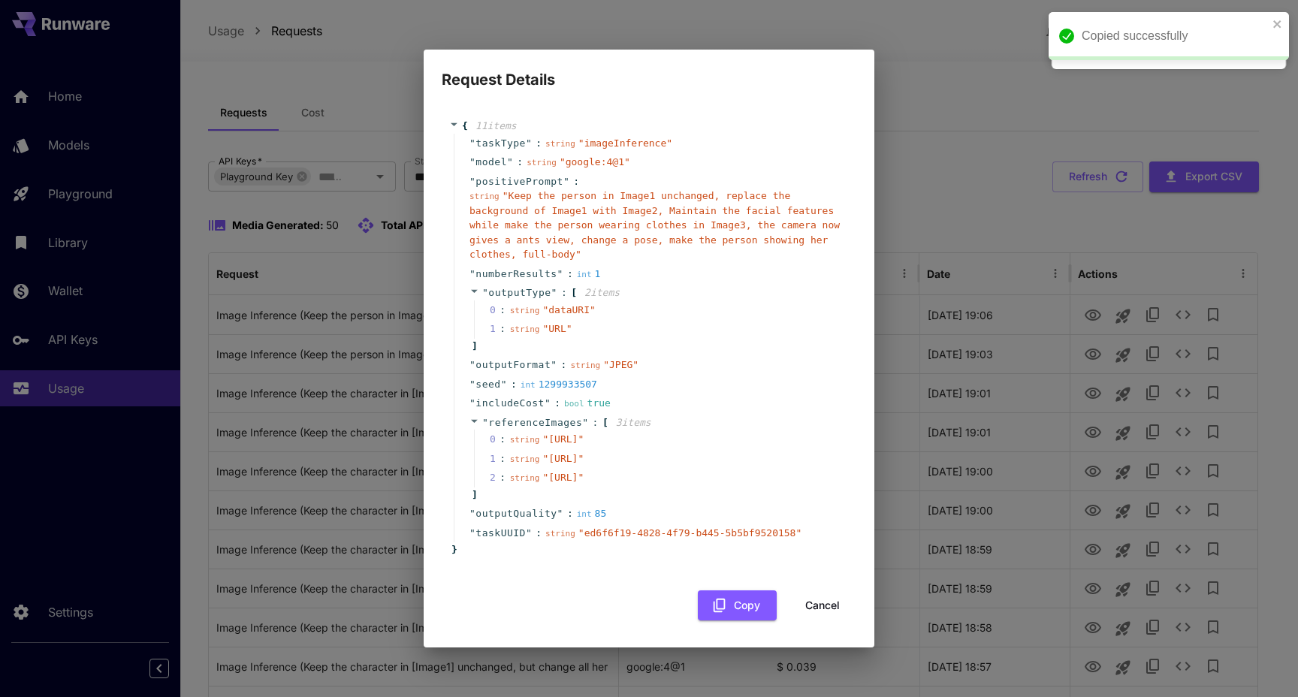
copy span "https://im.runware.ai/image/ii/a3d8b750-d637-4878-a498-a216eda80114.jpg"
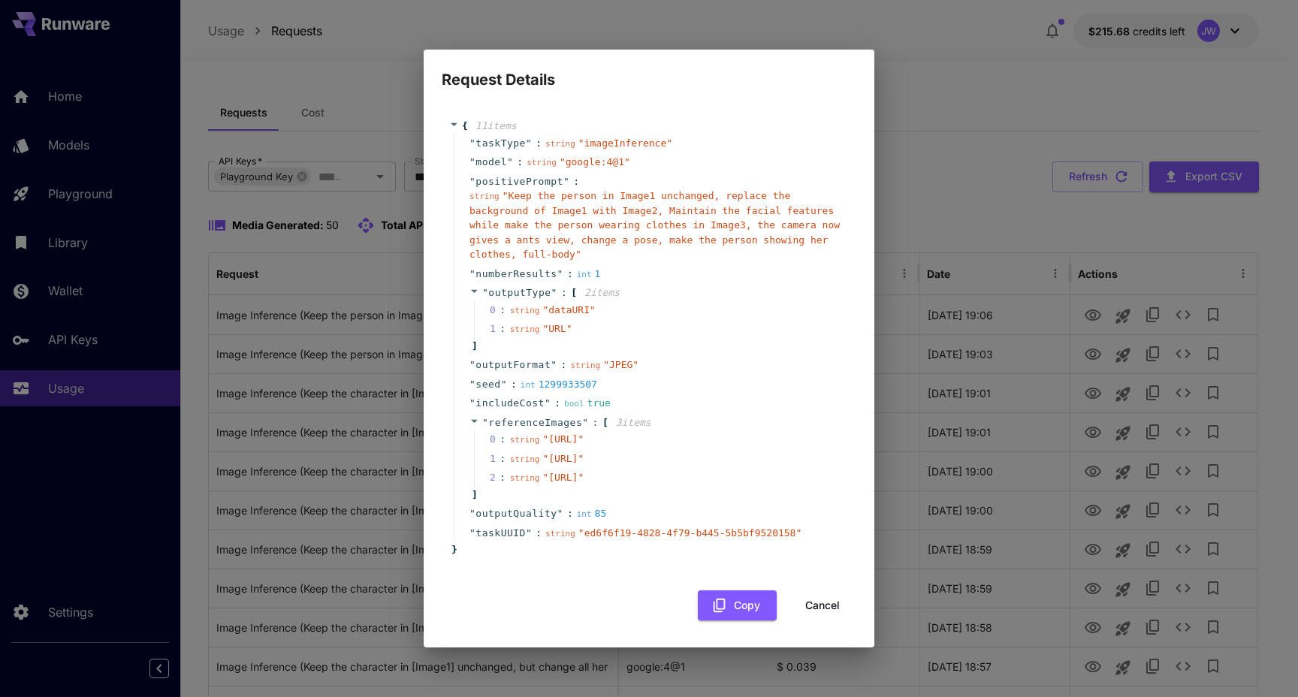
drag, startPoint x: 529, startPoint y: 522, endPoint x: 618, endPoint y: 539, distance: 90.3
click at [584, 483] on span "" https://im.runware.ai/image/ii/cd524a4f-68a3-4122-bfa0-e3a89079ade5.webp "" at bounding box center [562, 477] width 41 height 11
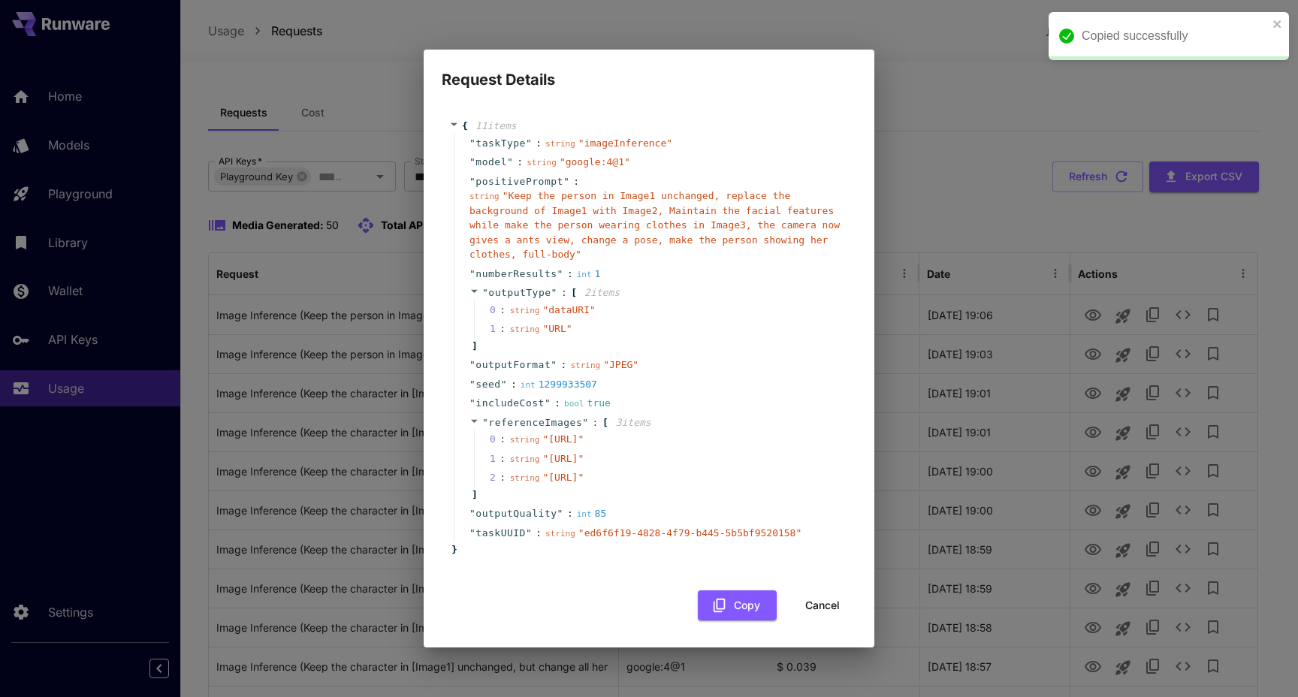
copy span "https://im.runware.ai/image/ii/cd524a4f-68a3-4122-bfa0-e3a89079ade5.webp"
drag, startPoint x: 612, startPoint y: 489, endPoint x: 528, endPoint y: 475, distance: 85.3
click at [542, 464] on span "" https://im.runware.ai/image/ii/a3d8b750-d637-4878-a498-a216eda80114.jpg "" at bounding box center [562, 458] width 41 height 11
copy span "https://im.runware.ai/image/ii/a3d8b750-d637-4878-a498-a216eda80114.jpg"
drag, startPoint x: 615, startPoint y: 538, endPoint x: 574, endPoint y: 538, distance: 41.3
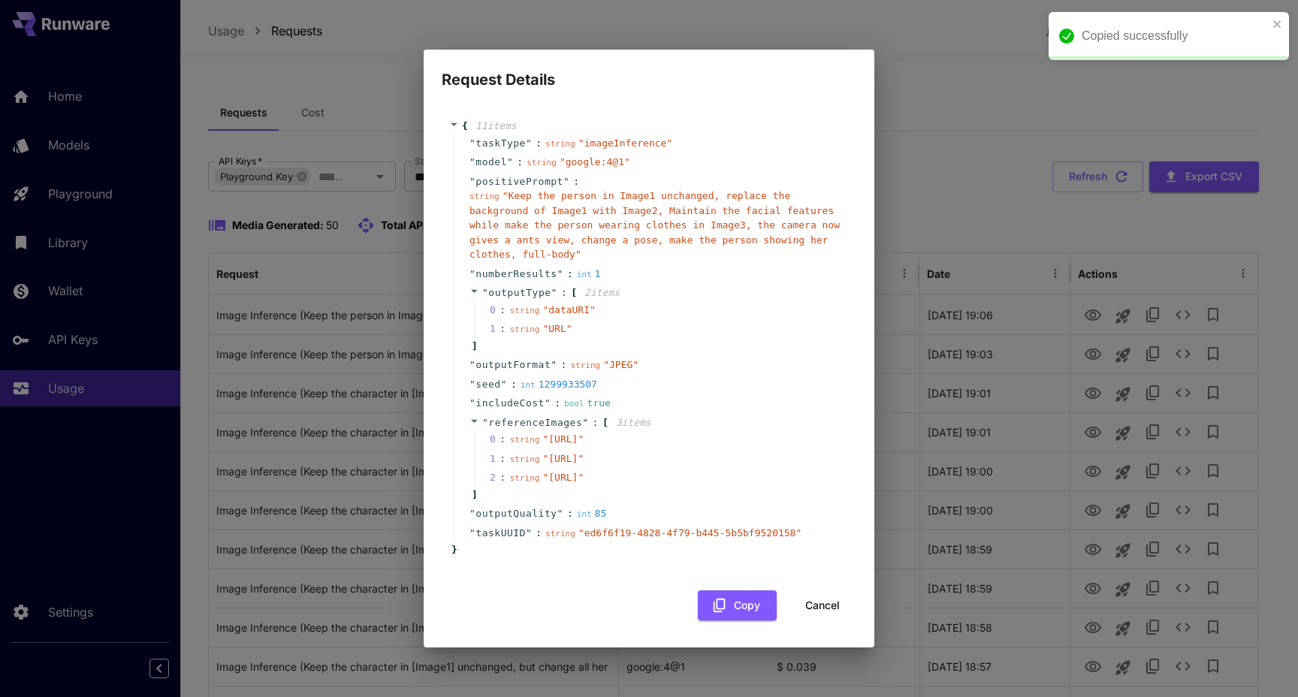
click at [569, 483] on span "" https://im.runware.ai/image/ii/cd524a4f-68a3-4122-bfa0-e3a89079ade5.webp "" at bounding box center [562, 477] width 41 height 11
drag, startPoint x: 617, startPoint y: 536, endPoint x: 530, endPoint y: 522, distance: 88.3
click at [542, 483] on span "" https://im.runware.ai/image/ii/cd524a4f-68a3-4122-bfa0-e3a89079ade5.webp "" at bounding box center [562, 477] width 41 height 11
copy span "https://im.runware.ai/image/ii/cd524a4f-68a3-4122-bfa0-e3a89079ade5.webp"
click at [986, 96] on div "Request Details { 11 item s " taskType " : string " imageInference " " model " …" at bounding box center [649, 348] width 1298 height 697
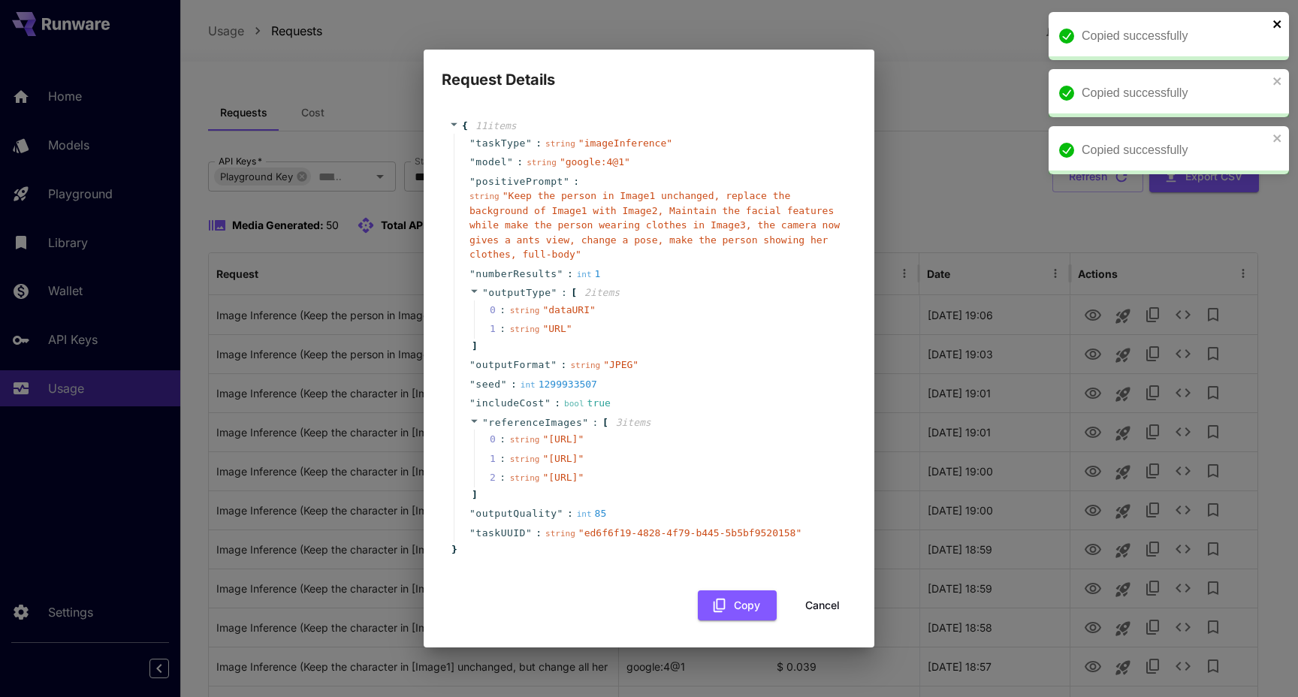
click at [1281, 22] on icon "close" at bounding box center [1277, 24] width 11 height 12
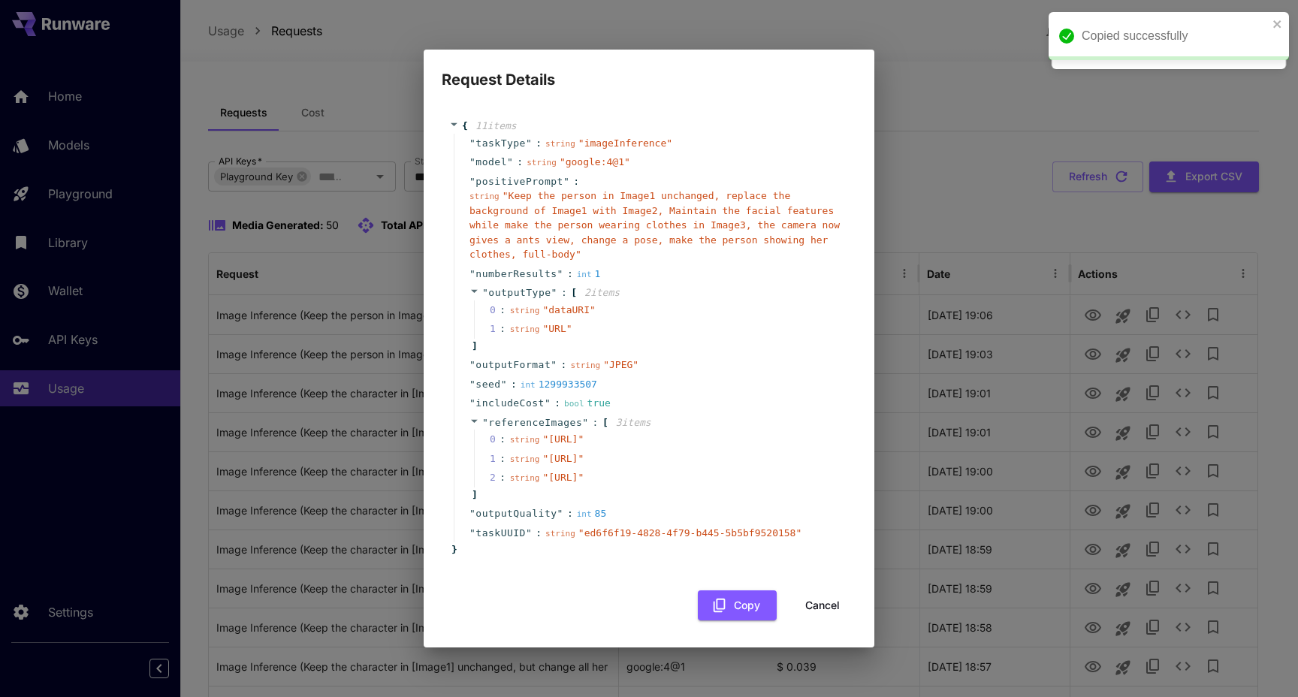
click at [923, 87] on div "Request Details { 11 item s " taskType " : string " imageInference " " model " …" at bounding box center [649, 348] width 1298 height 697
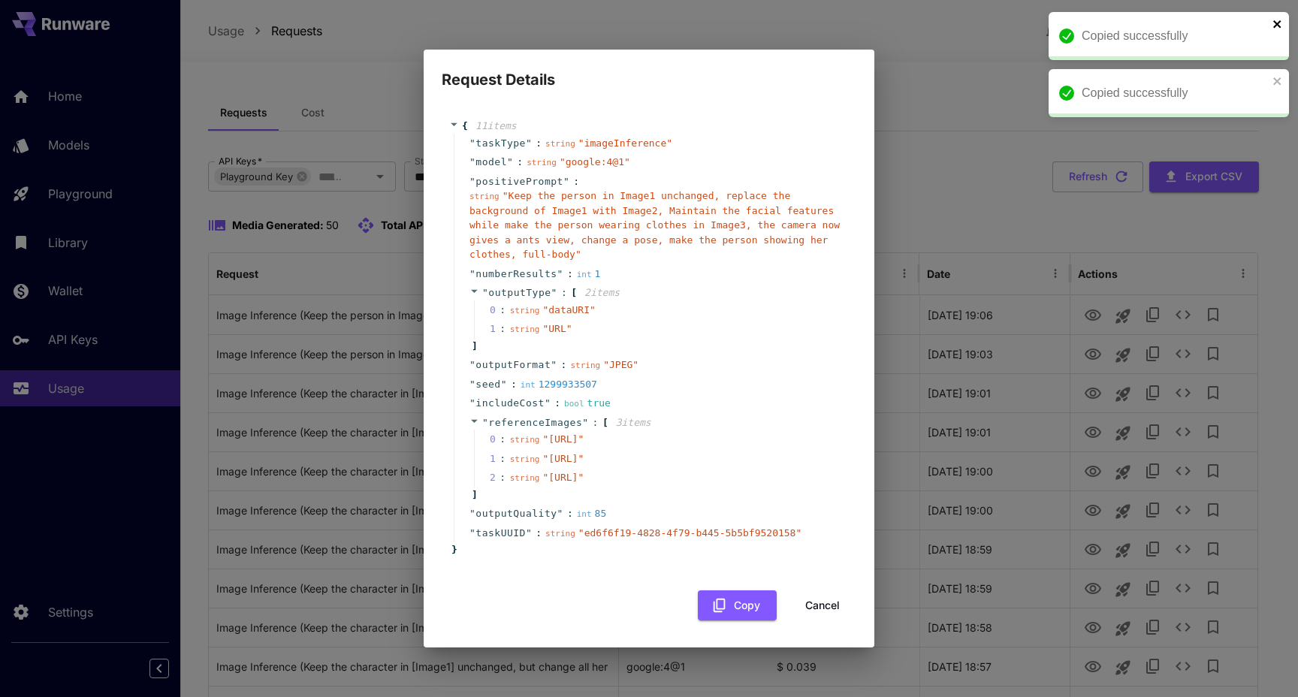
click at [1274, 23] on icon "close" at bounding box center [1277, 24] width 11 height 12
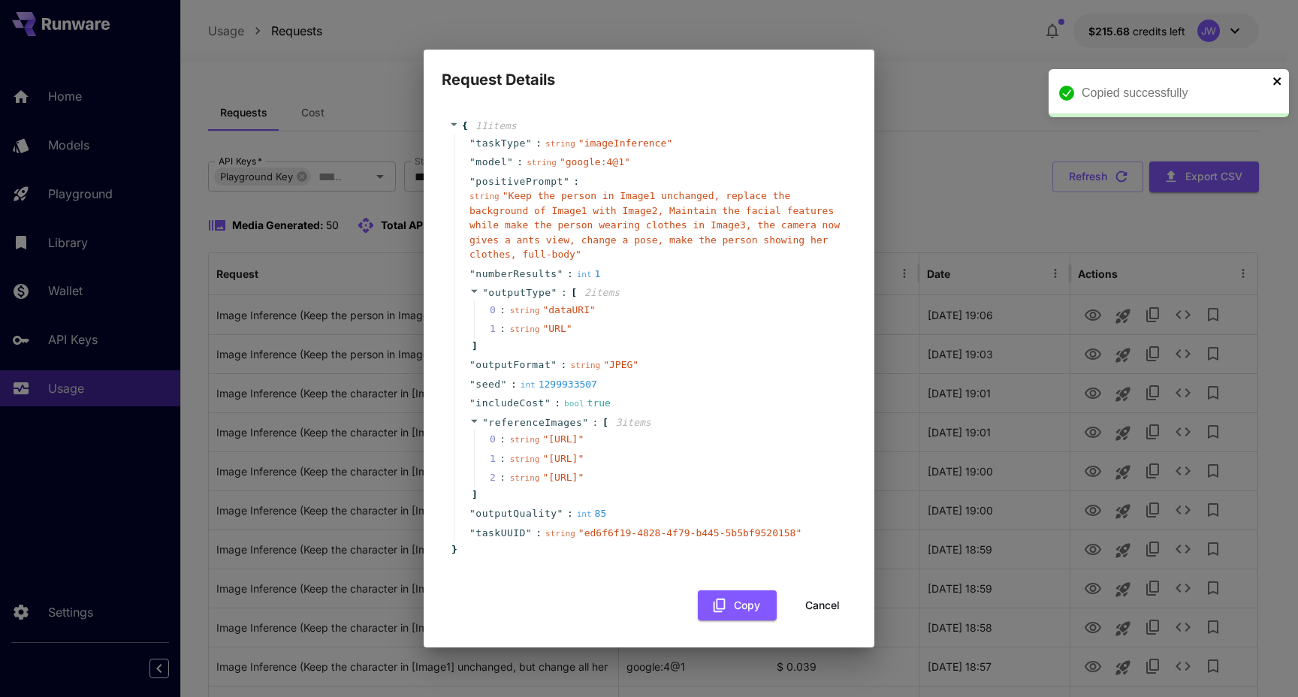
click at [1277, 75] on icon "close" at bounding box center [1277, 81] width 11 height 12
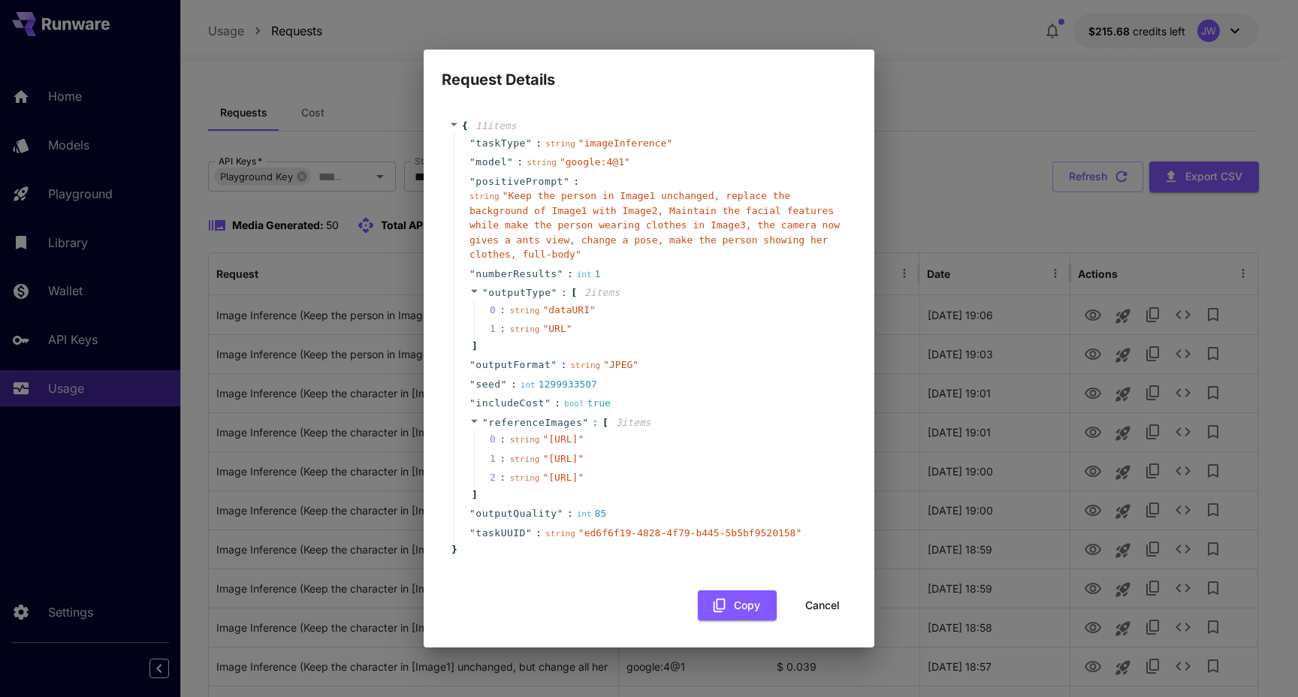
click at [962, 88] on div "Request Details { 11 item s " taskType " : string " imageInference " " model " …" at bounding box center [649, 348] width 1298 height 697
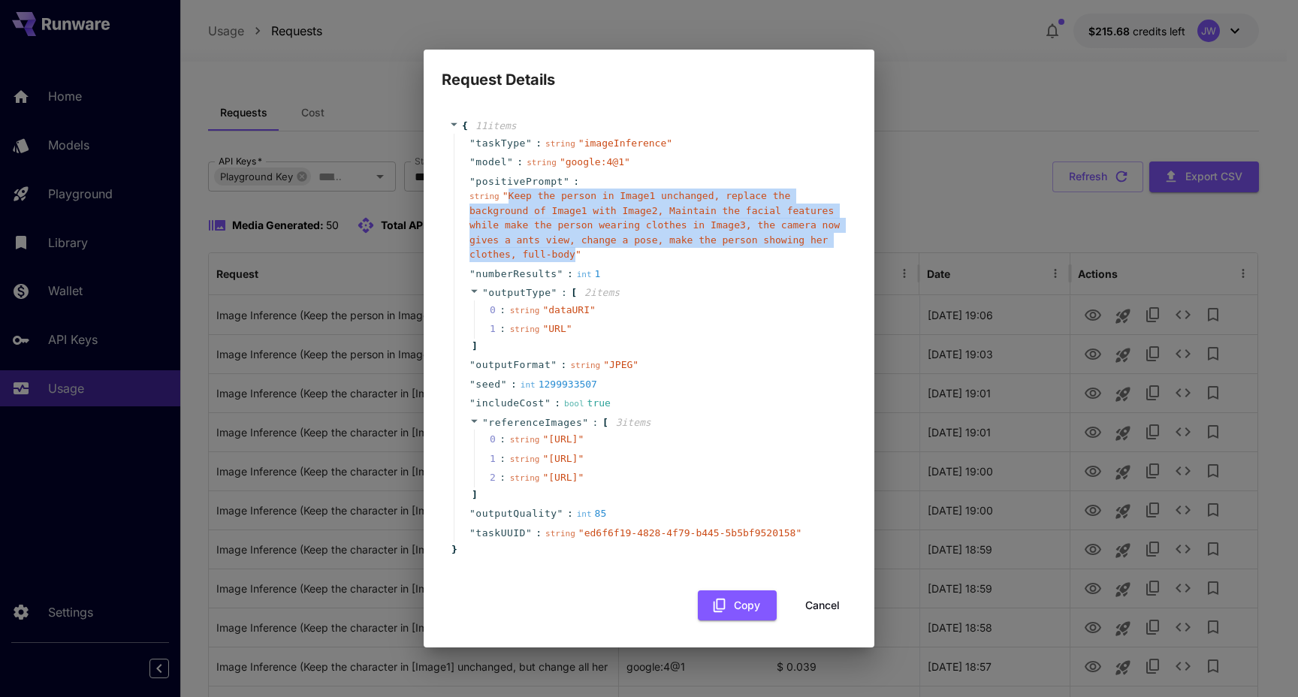
drag, startPoint x: 511, startPoint y: 164, endPoint x: 644, endPoint y: 228, distance: 148.1
click at [644, 228] on span "" Keep the person in Image1 unchanged, replace the background of Image1 with Im…" at bounding box center [654, 225] width 370 height 70
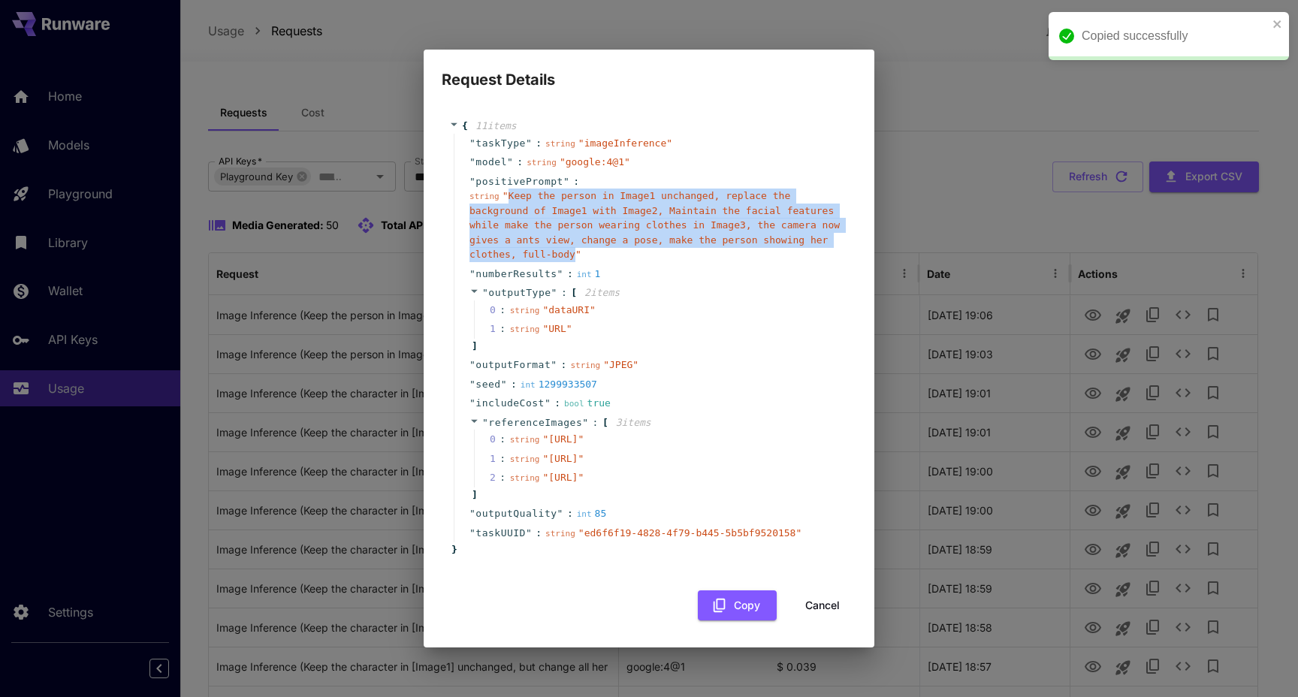
copy span "Keep the person in Image1 unchanged, replace the background of Image1 with Imag…"
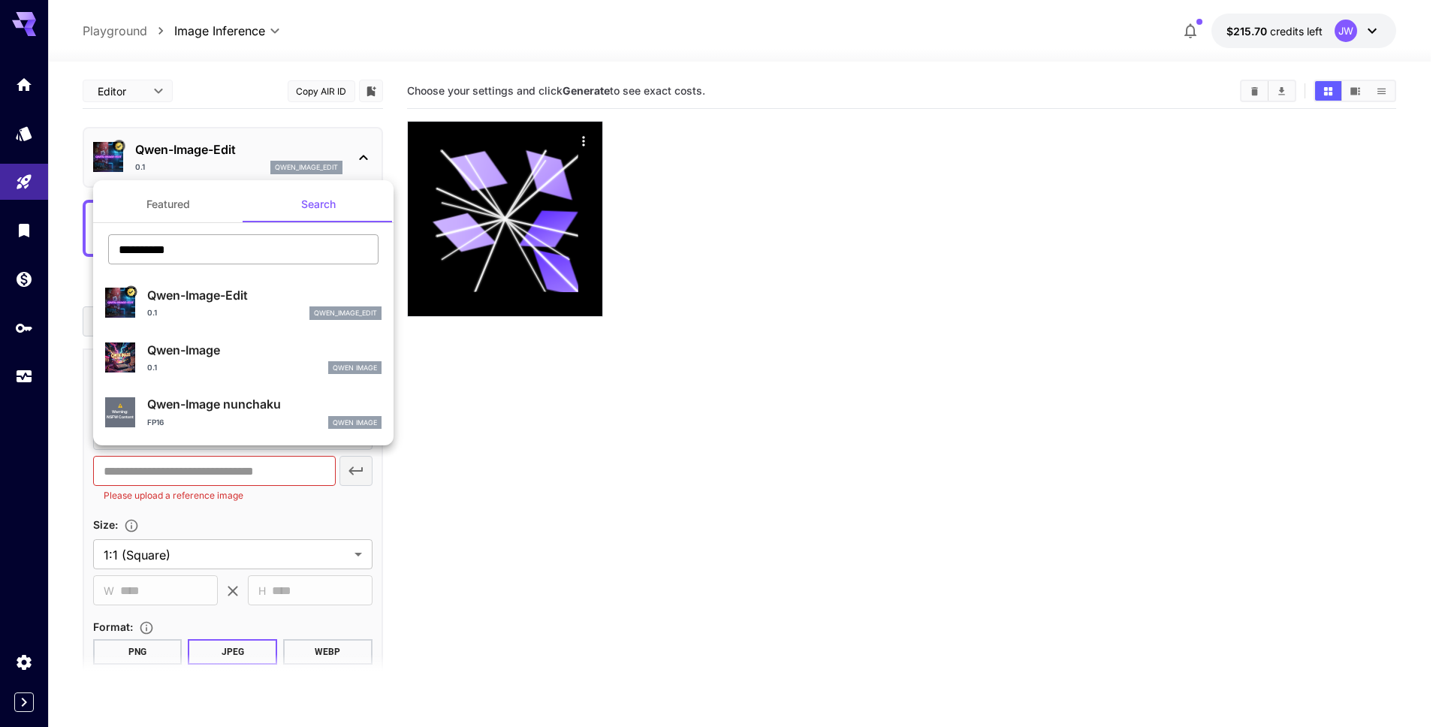
click at [270, 259] on input "**********" at bounding box center [243, 249] width 270 height 30
type input "******"
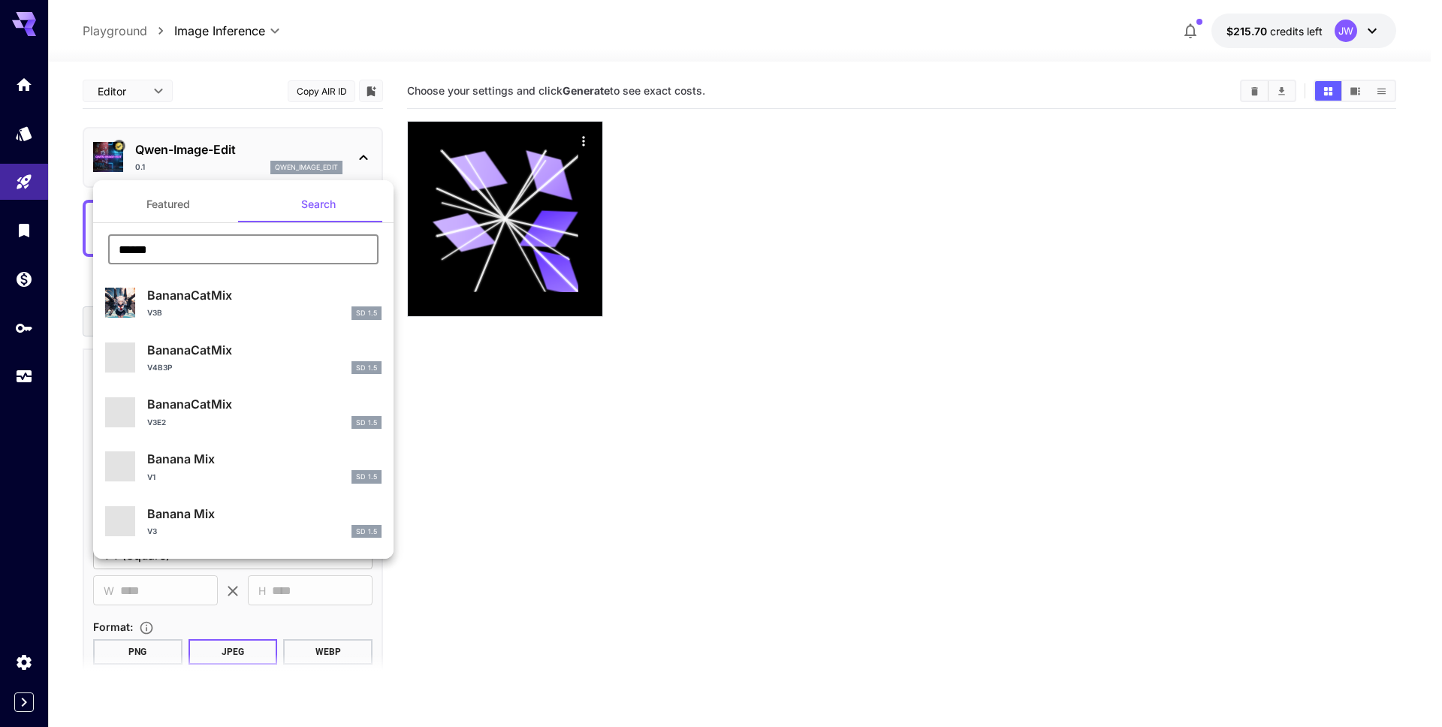
drag, startPoint x: 237, startPoint y: 247, endPoint x: 59, endPoint y: 246, distance: 178.7
click at [59, 246] on div "Featured Search ****** ​ BananaCatMix v3b SD 1.5 BananaCatMix v4b3p SD 1.5 Bana…" at bounding box center [150, 225] width 300 height 451
click at [218, 258] on input "******" at bounding box center [243, 249] width 270 height 30
click at [226, 248] on input "******" at bounding box center [243, 249] width 270 height 30
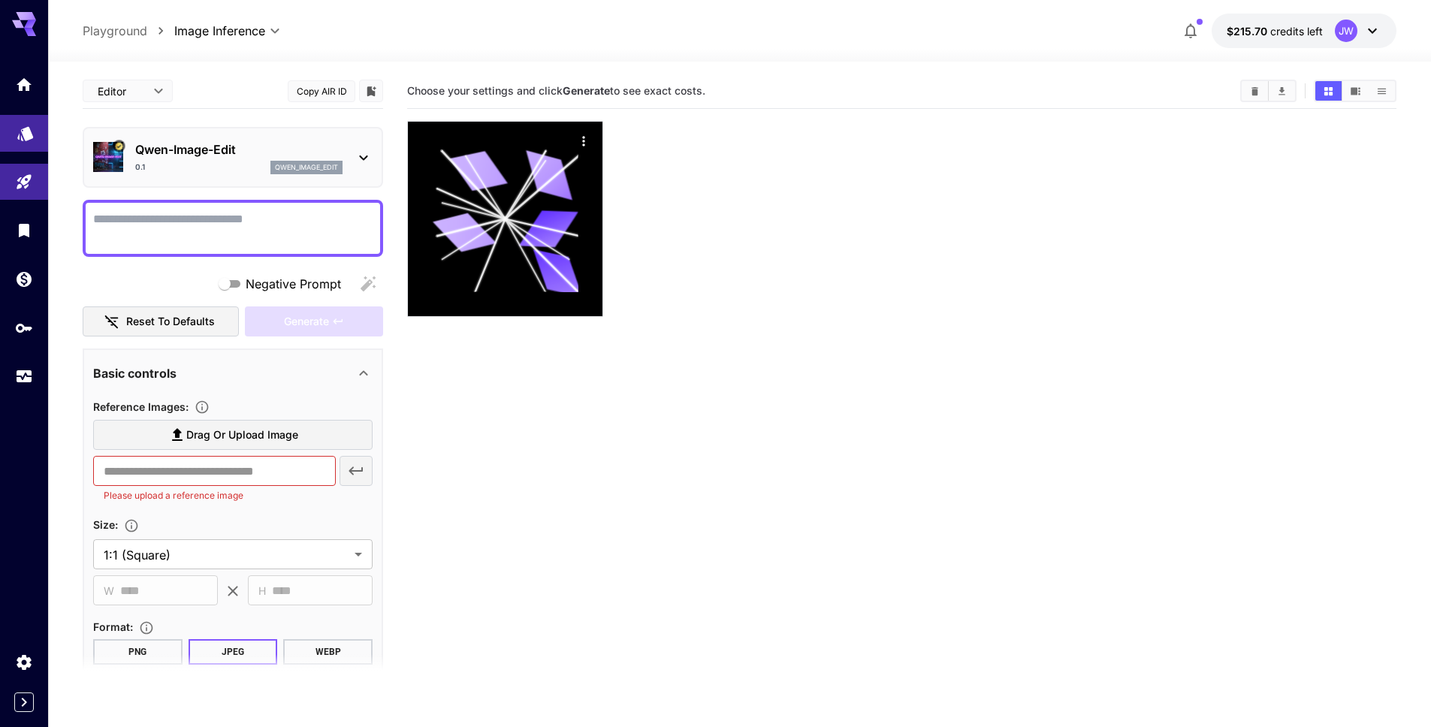
click at [44, 131] on link at bounding box center [24, 133] width 48 height 37
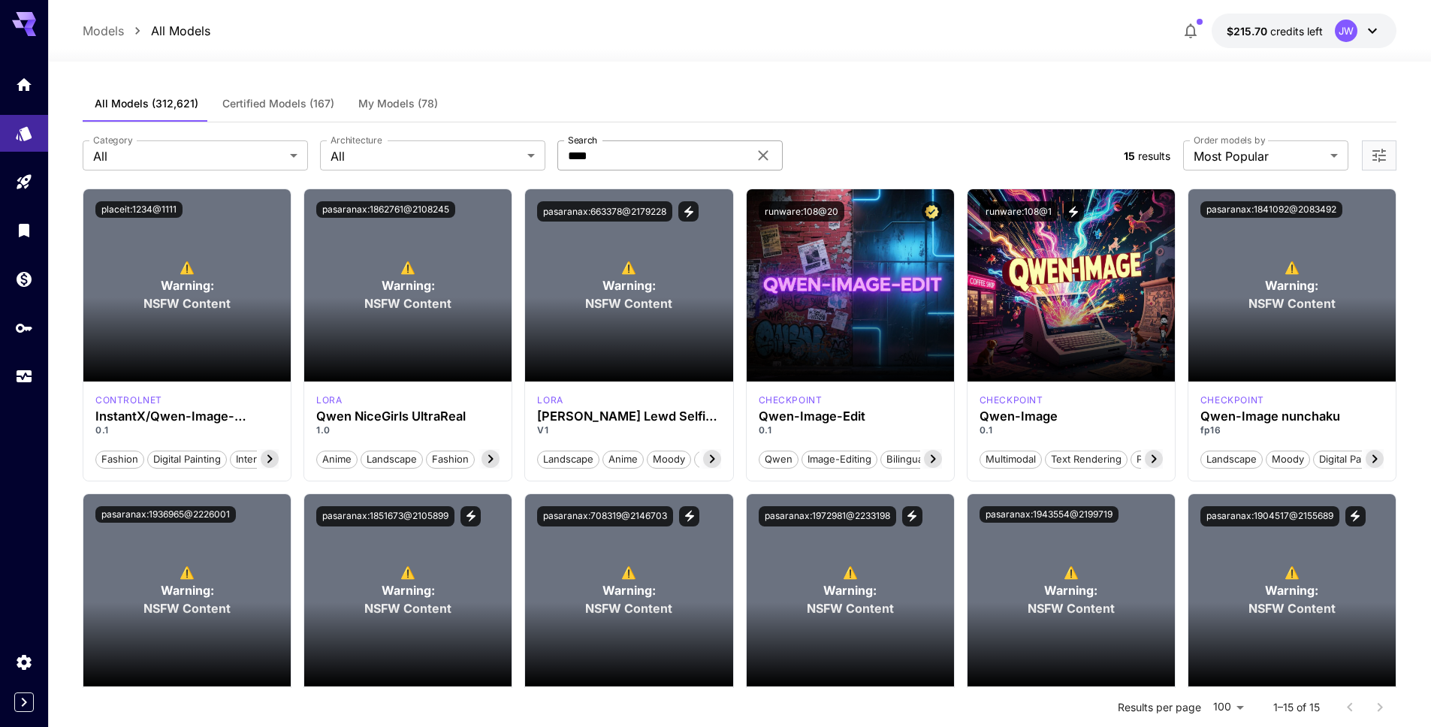
click at [672, 154] on input "****" at bounding box center [652, 155] width 191 height 30
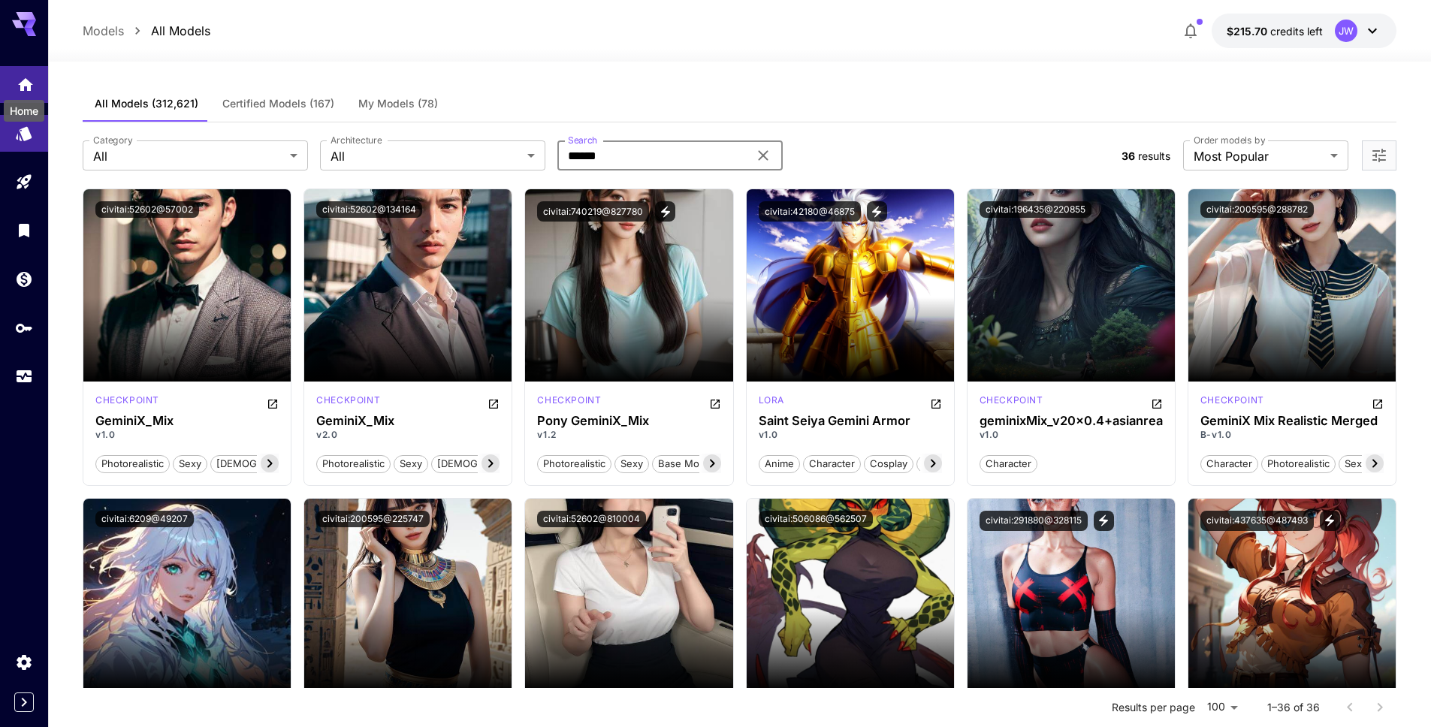
type input "******"
click at [26, 83] on icon "Home" at bounding box center [26, 80] width 18 height 18
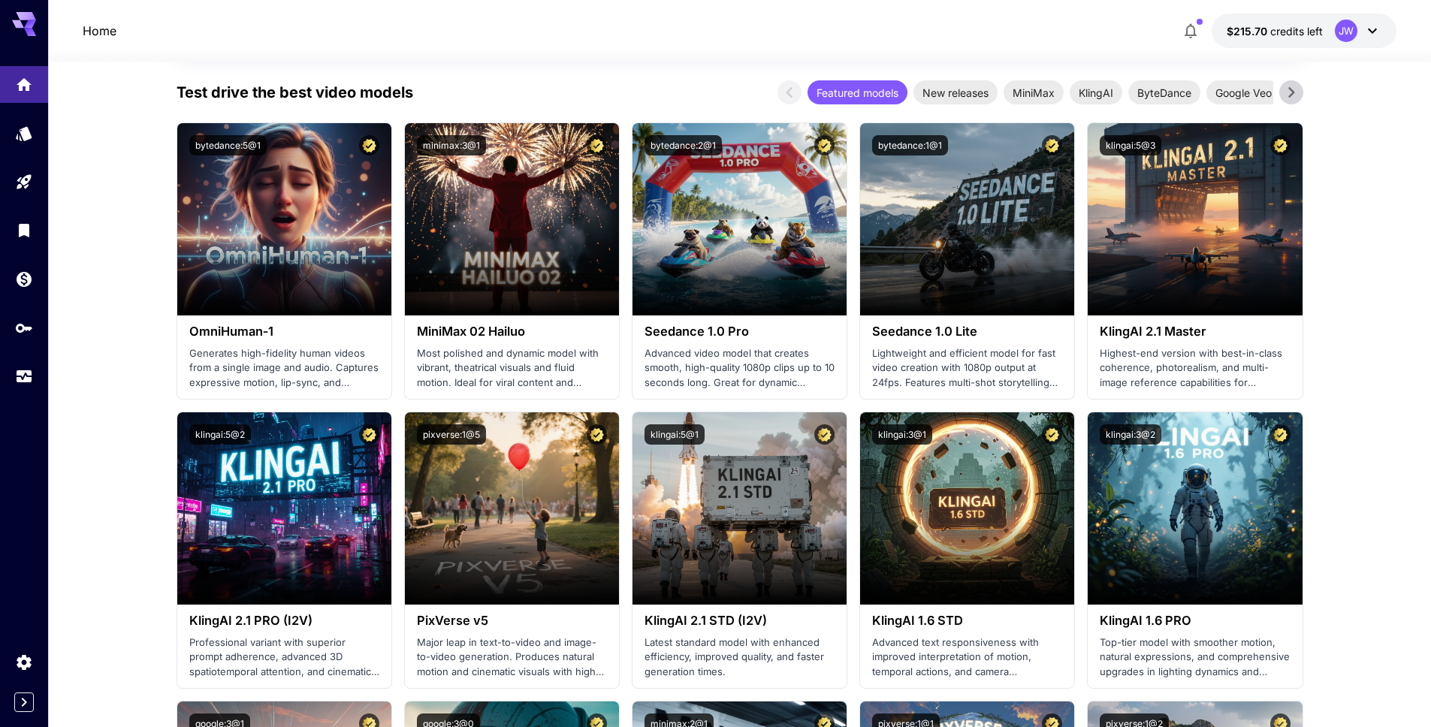
scroll to position [1479, 0]
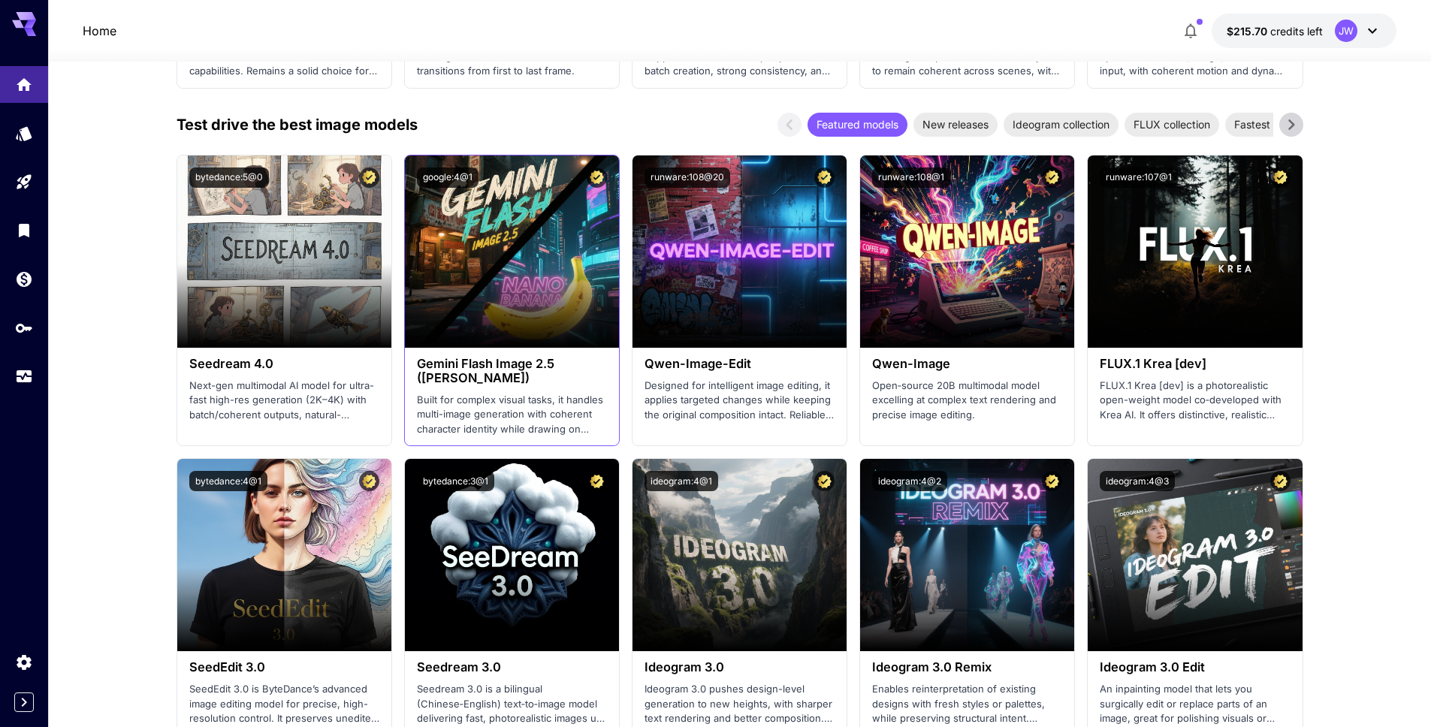
click at [502, 357] on h3 "Gemini Flash Image 2.5 ([PERSON_NAME])" at bounding box center [512, 371] width 190 height 29
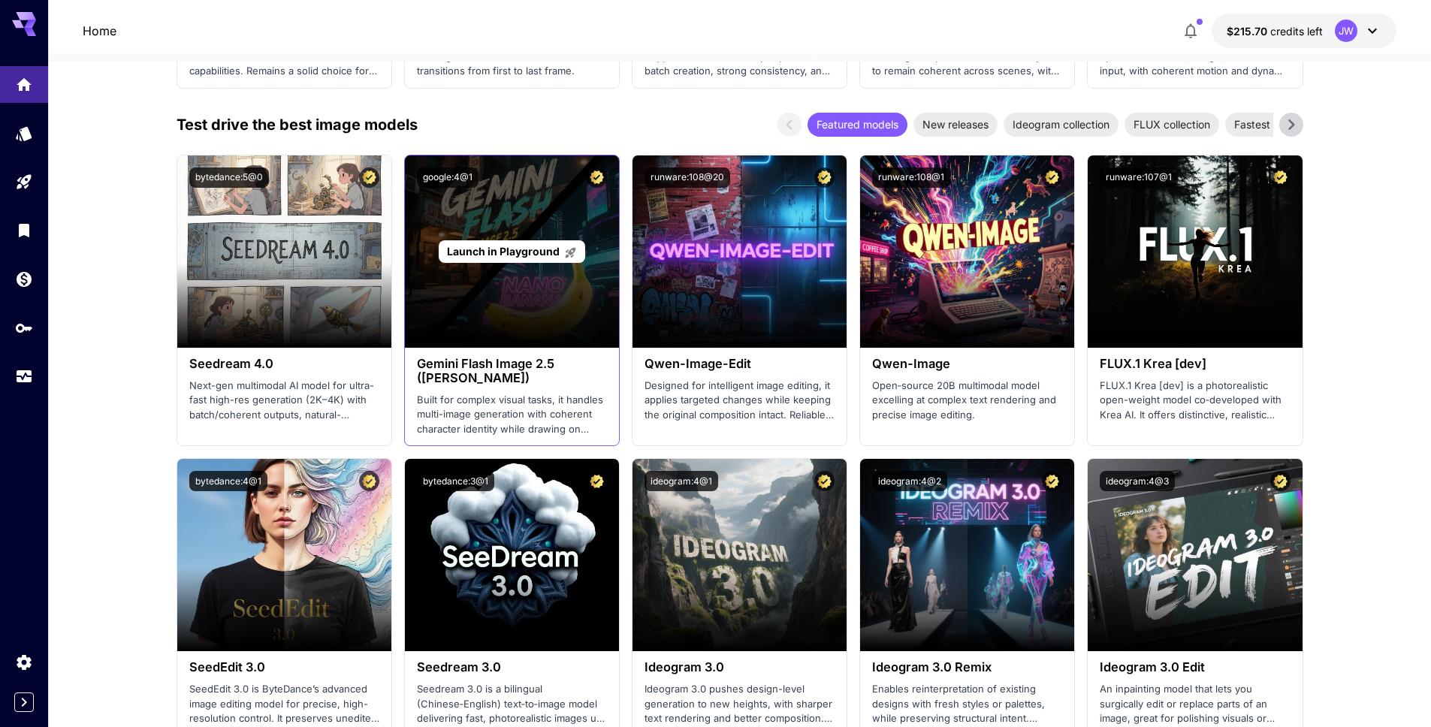
click at [527, 252] on span "Launch in Playground" at bounding box center [503, 251] width 113 height 13
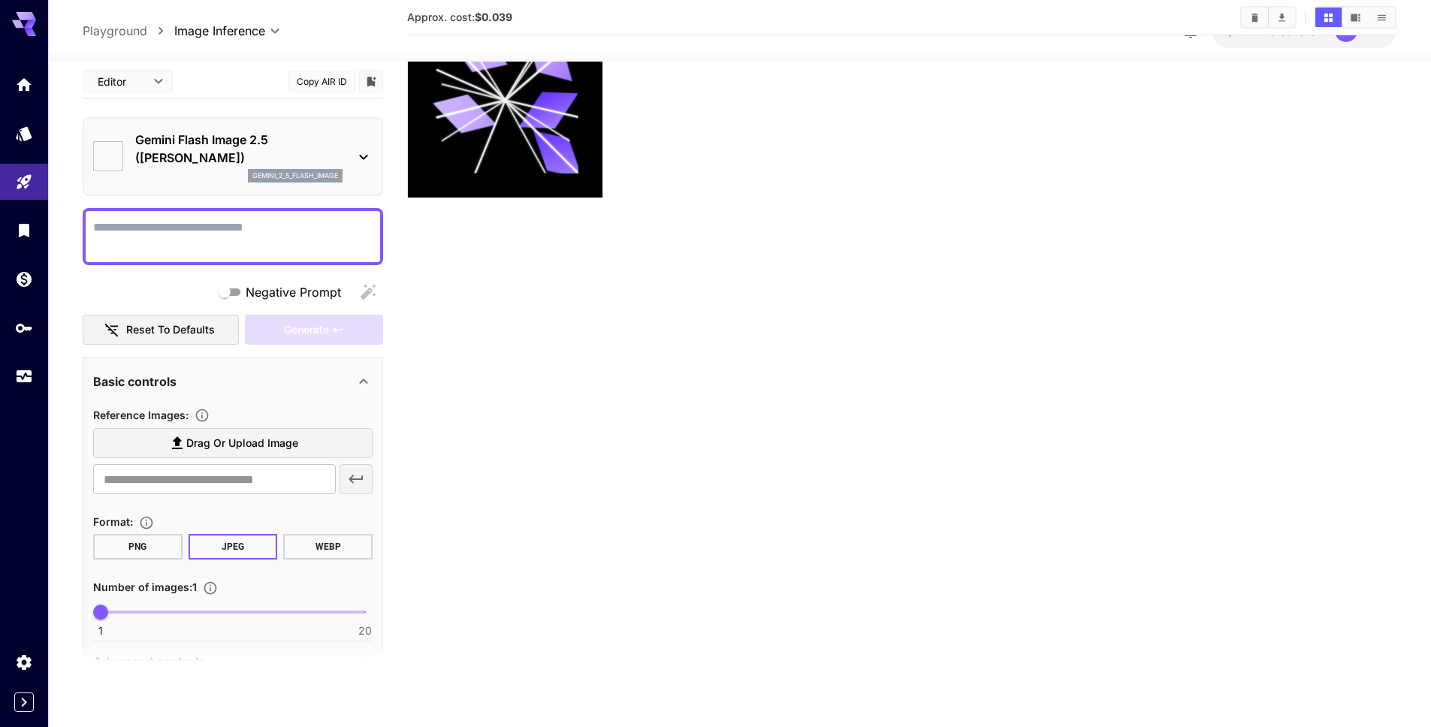
scroll to position [119, 0]
click at [1120, 234] on section "Approx. cost: $0.039" at bounding box center [901, 318] width 989 height 727
click at [1122, 256] on section "Approx. cost: $0.039" at bounding box center [901, 318] width 989 height 727
click at [1139, 204] on section "Approx. cost: $0.039" at bounding box center [901, 318] width 989 height 727
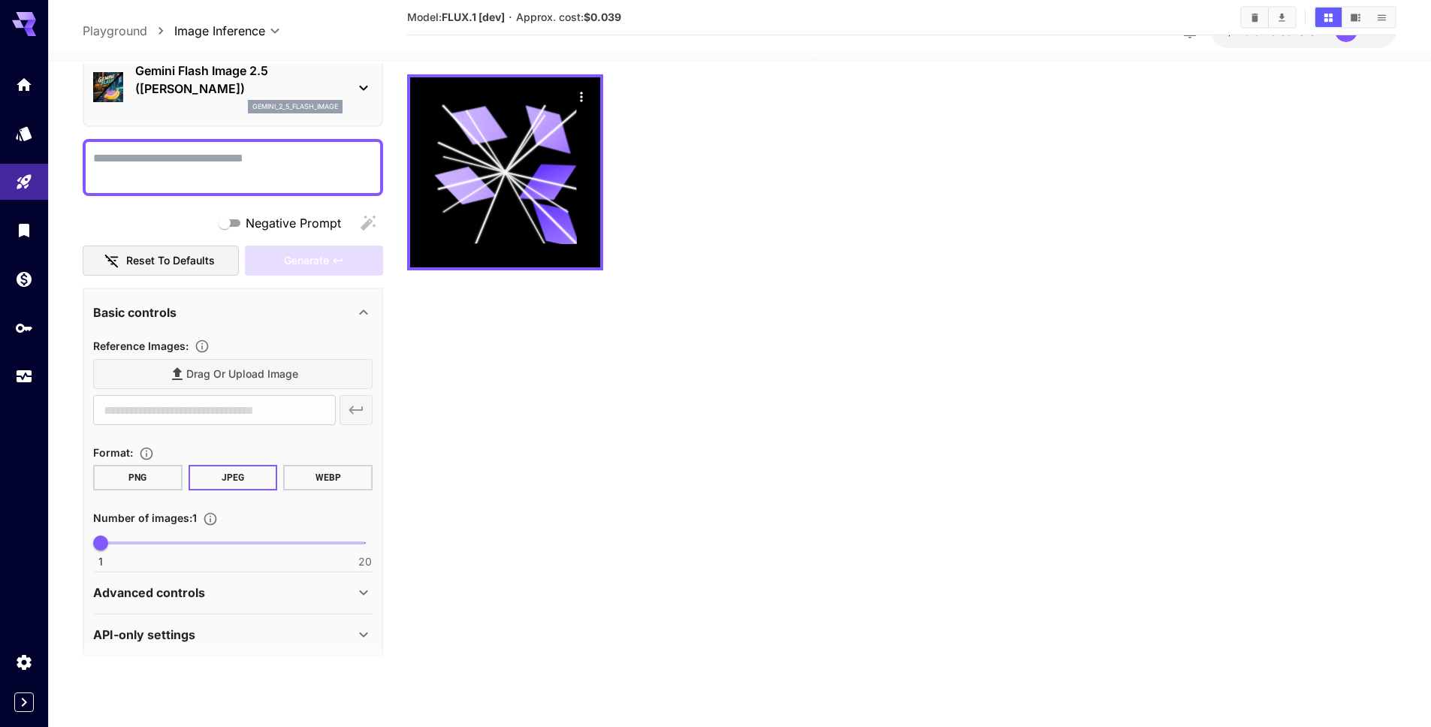
scroll to position [81, 0]
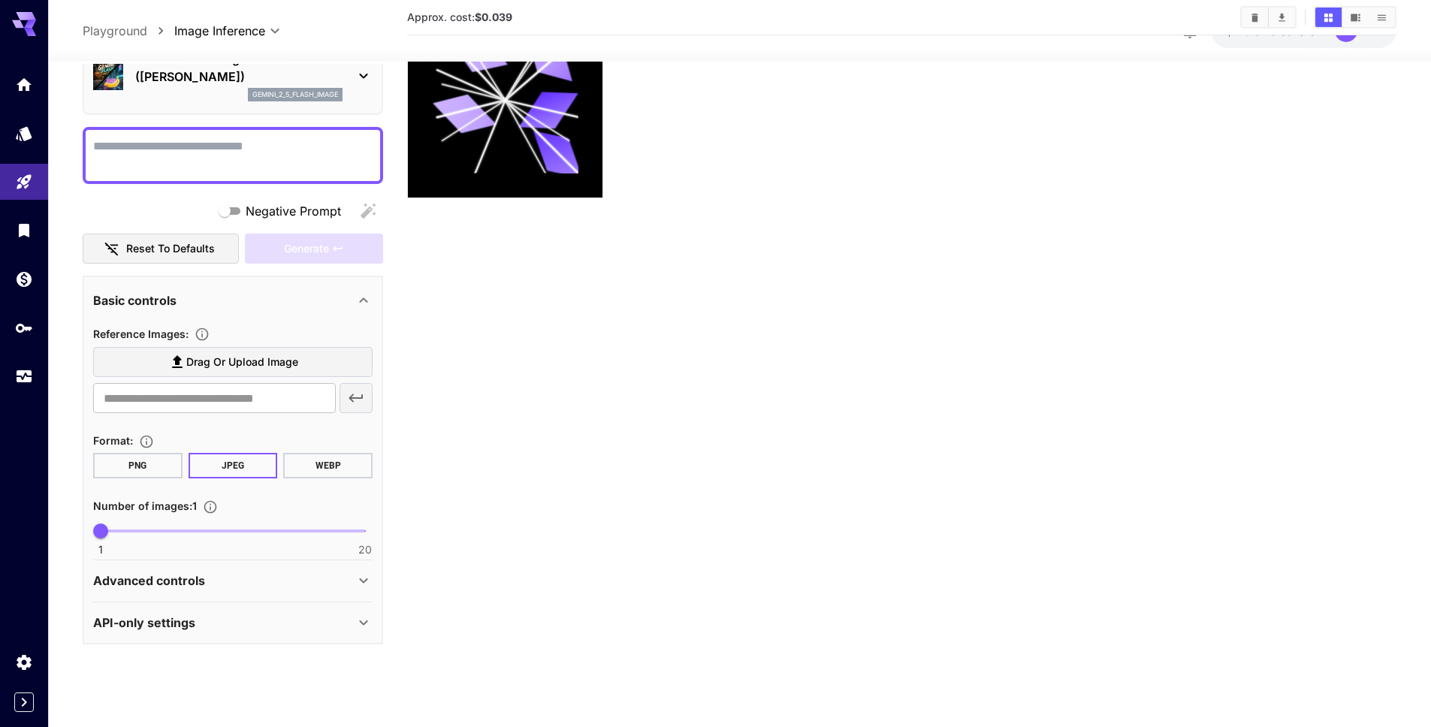
click at [286, 576] on div "Advanced controls" at bounding box center [223, 581] width 261 height 18
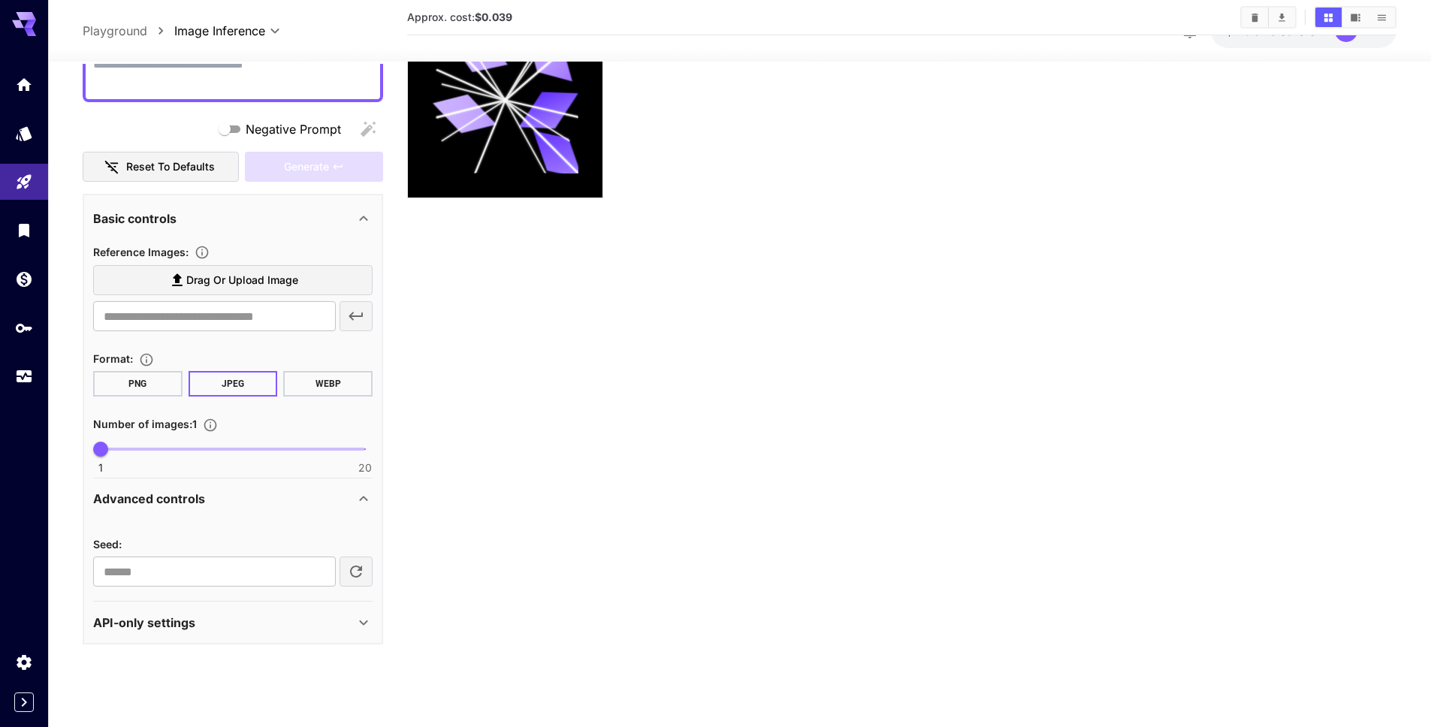
click at [270, 615] on div "API-only settings" at bounding box center [223, 623] width 261 height 18
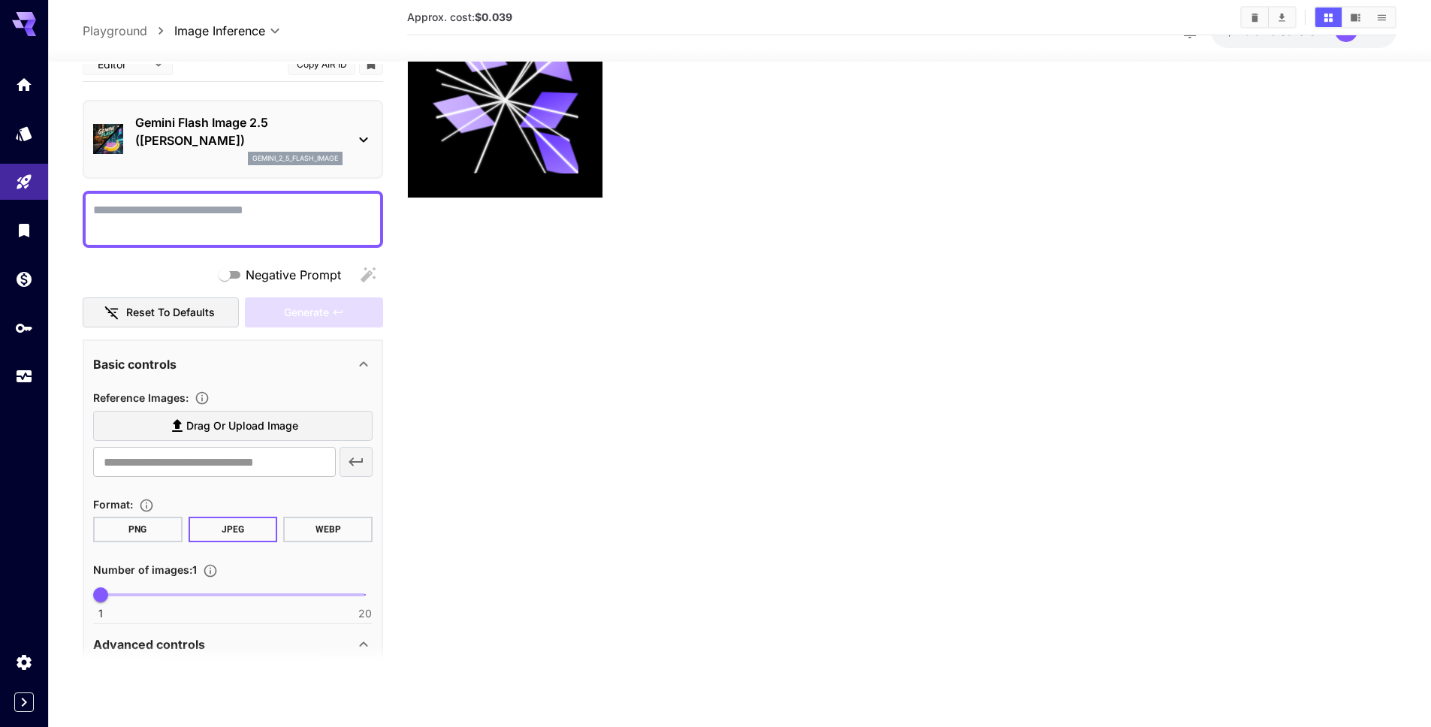
scroll to position [0, 0]
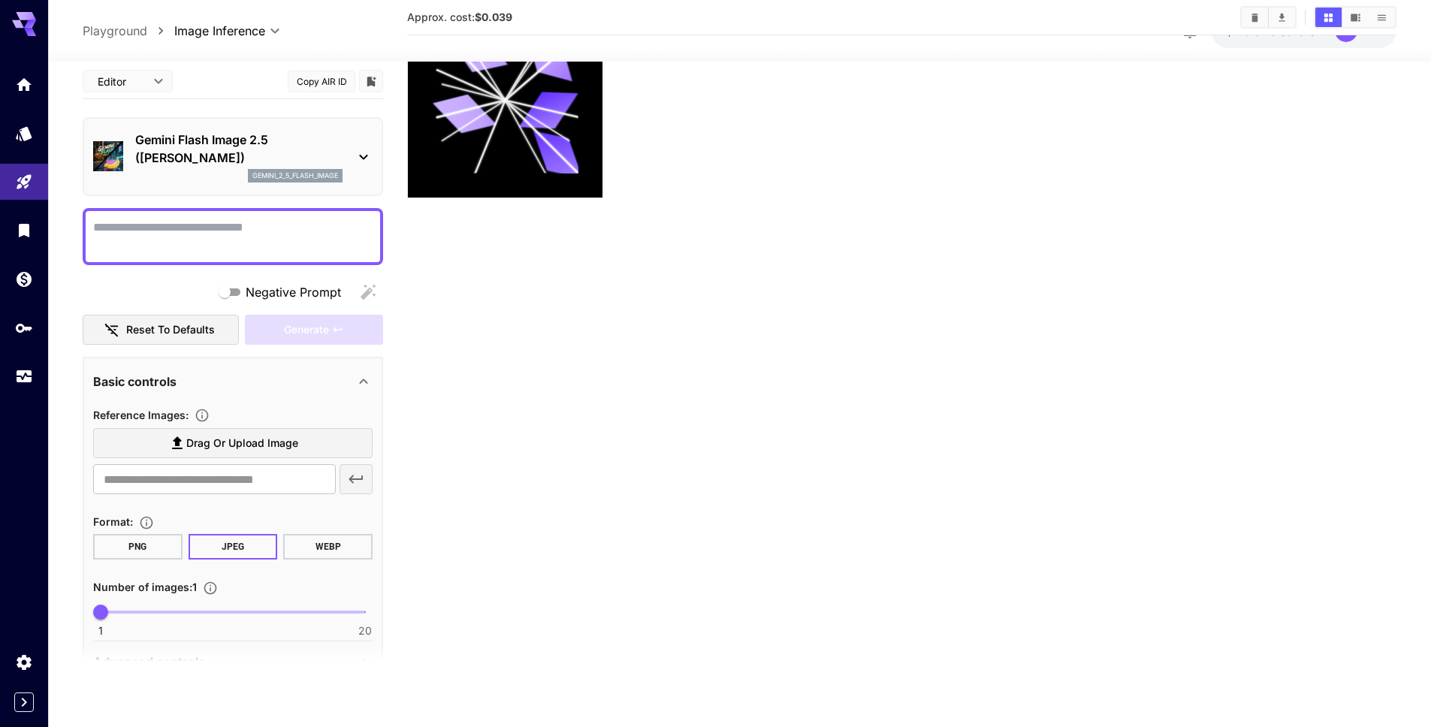
click at [327, 172] on p "gemini_2_5_flash_image" at bounding box center [295, 175] width 86 height 11
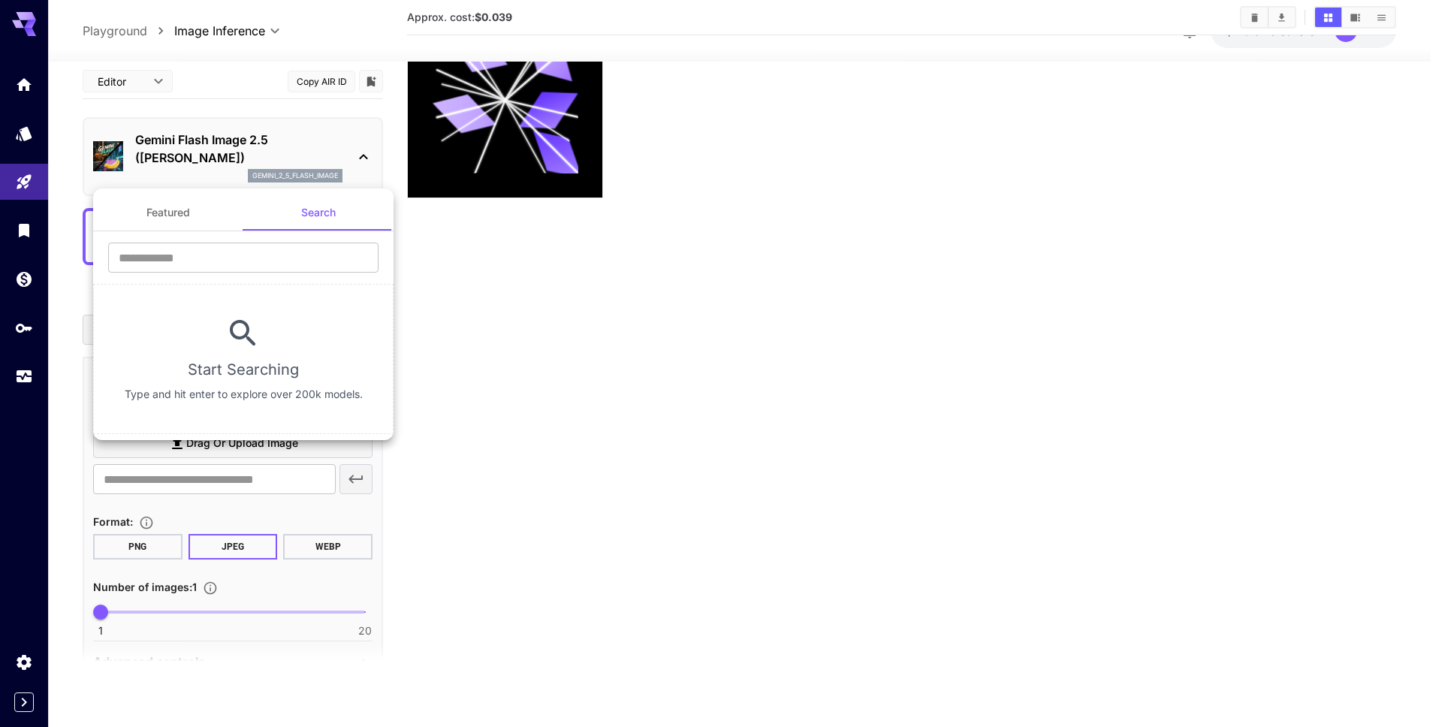
click at [759, 195] on div at bounding box center [721, 363] width 1442 height 727
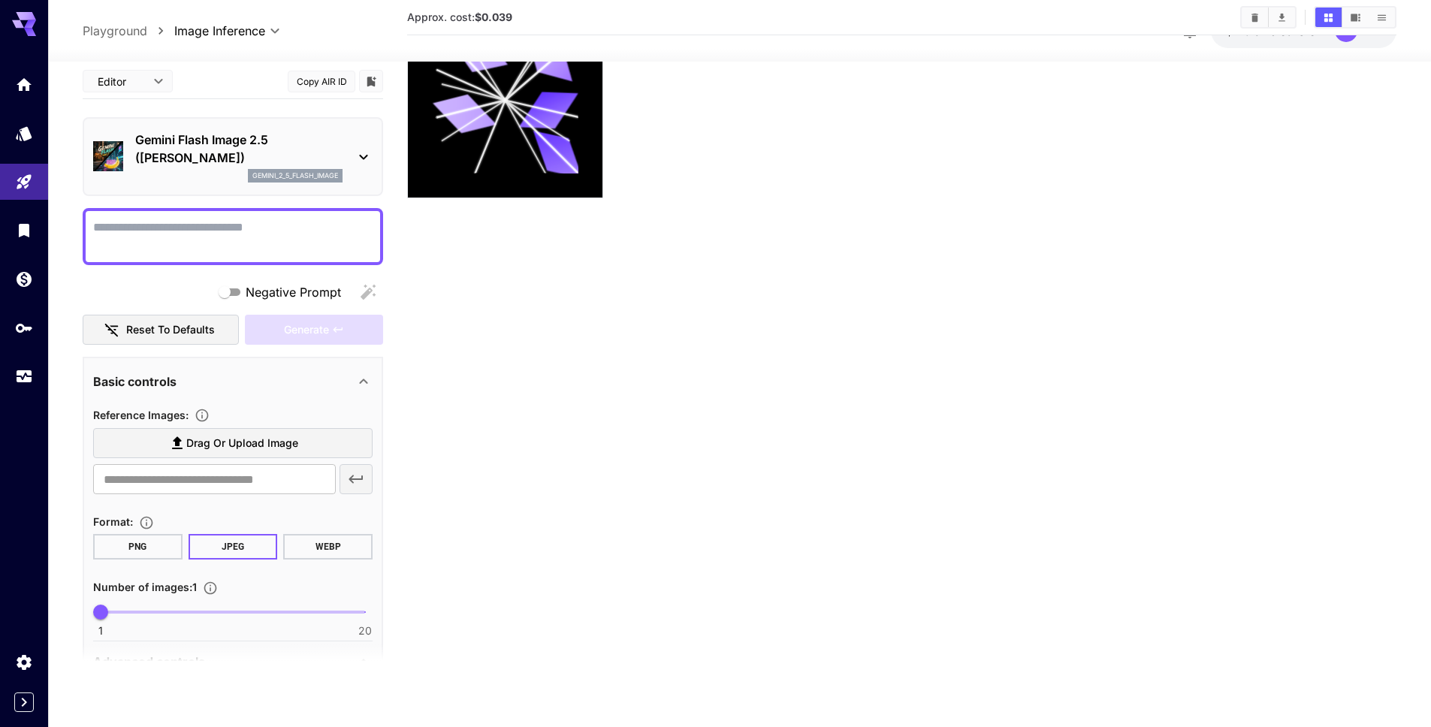
click at [916, 170] on div at bounding box center [901, 100] width 989 height 196
click at [955, 179] on div at bounding box center [901, 100] width 989 height 196
